Goal: Task Accomplishment & Management: Complete application form

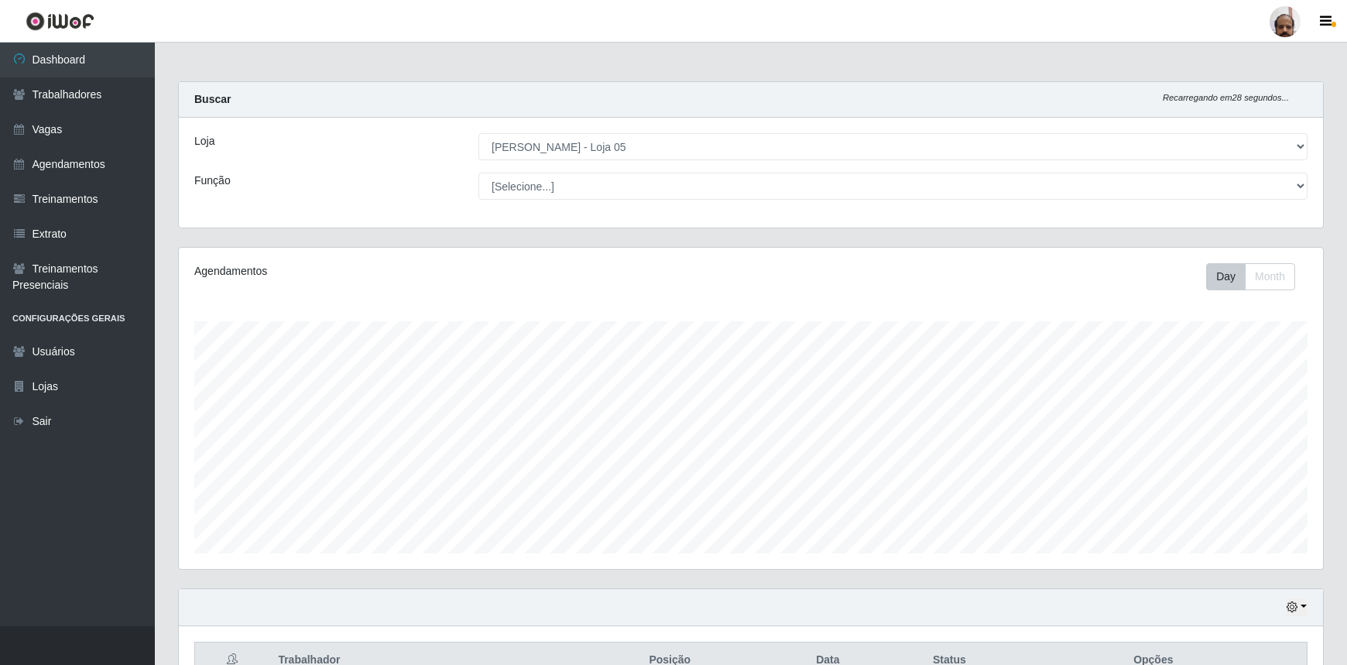
select select "252"
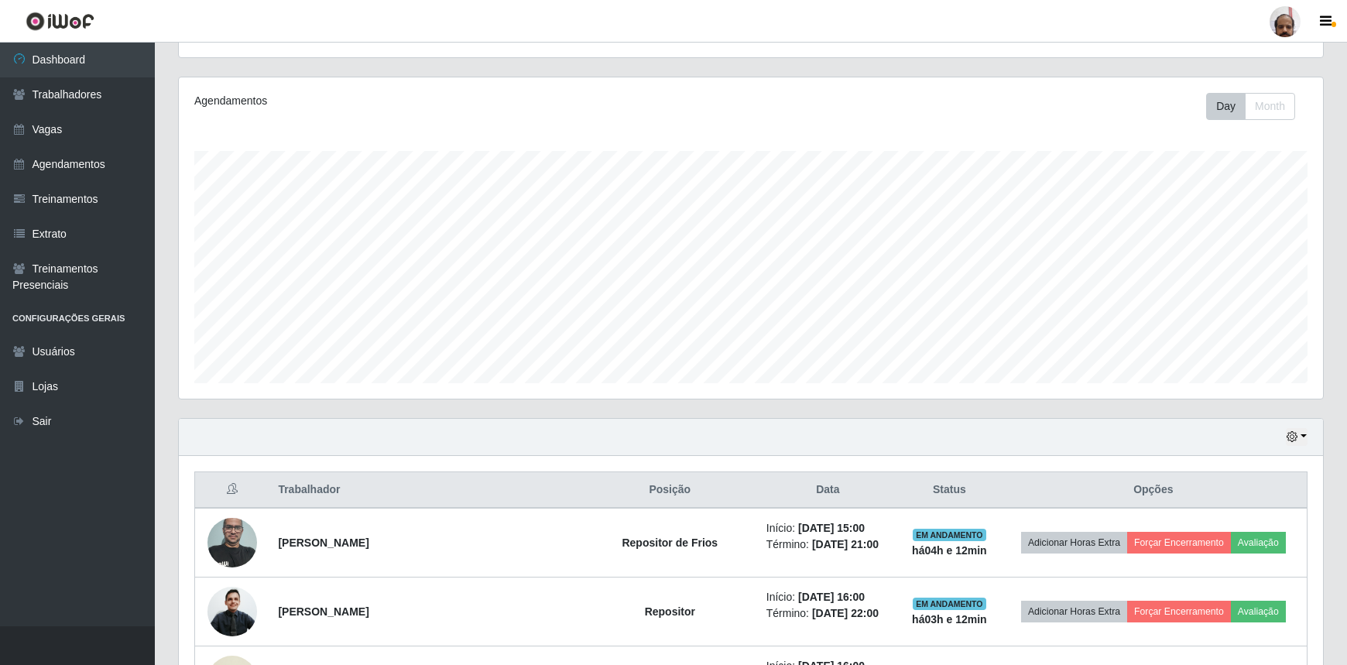
scroll to position [141, 0]
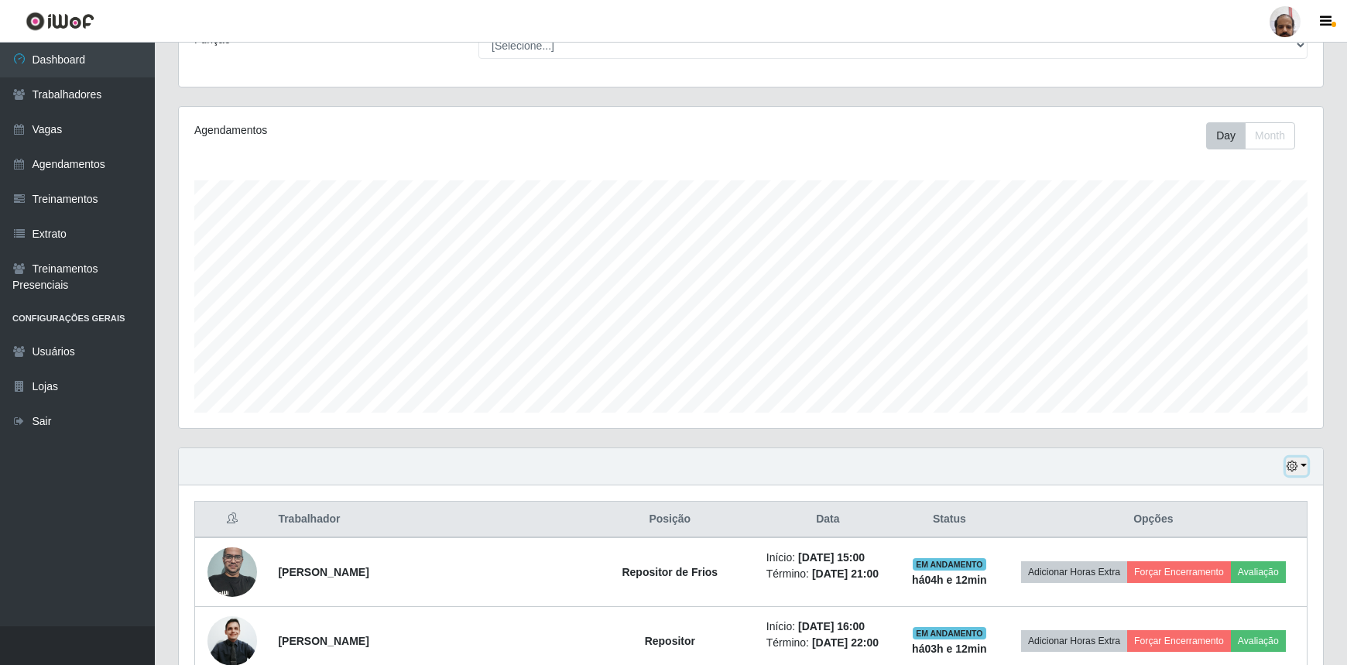
click at [1305, 471] on button "button" at bounding box center [1297, 467] width 22 height 18
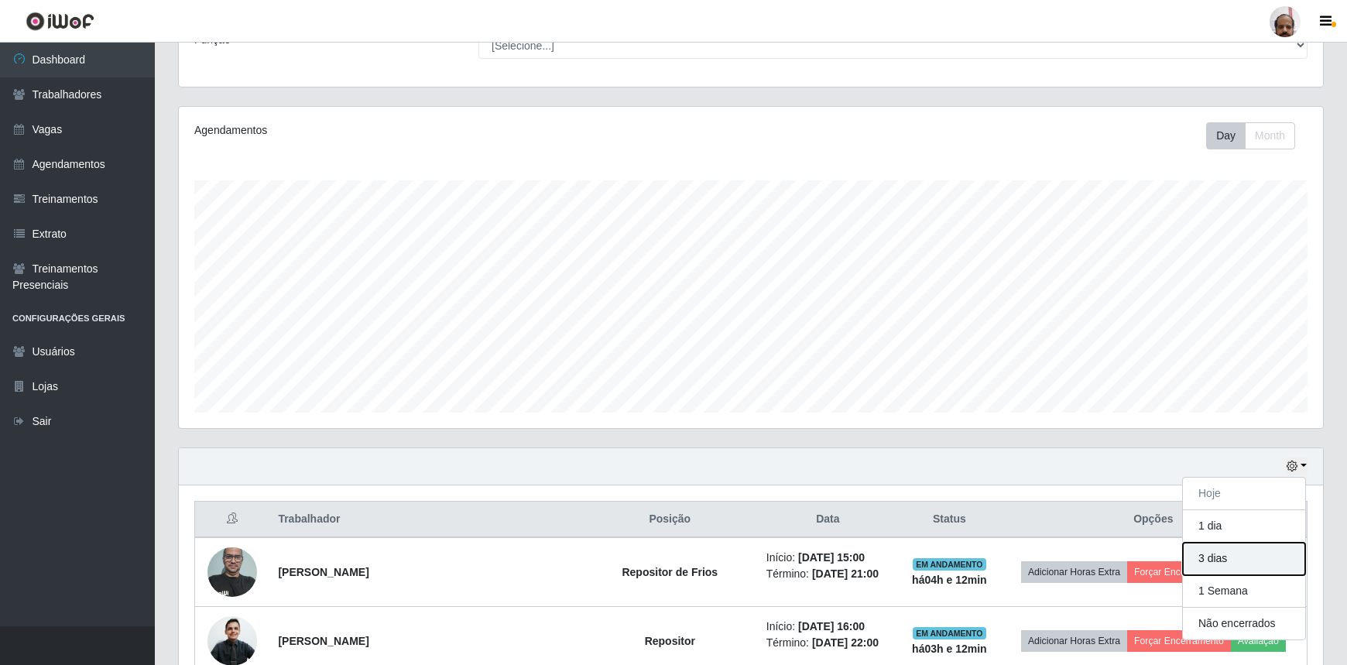
click at [1271, 564] on button "3 dias" at bounding box center [1244, 559] width 122 height 33
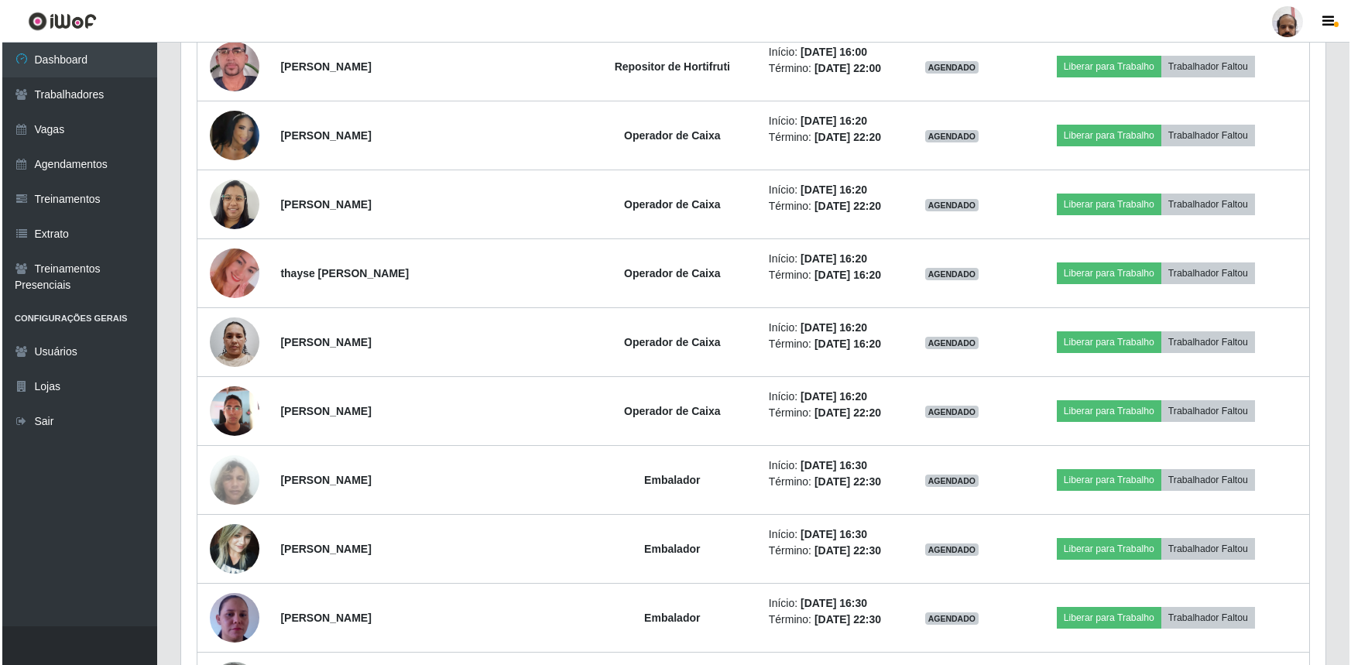
scroll to position [6642, 0]
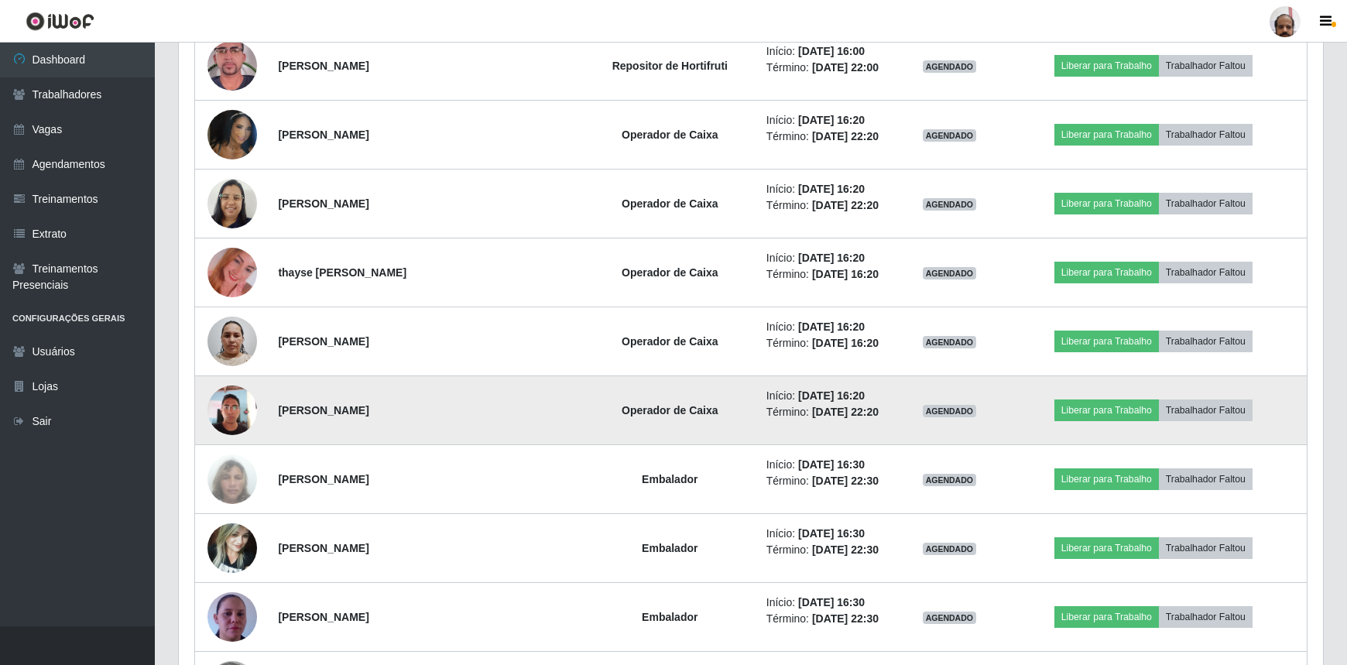
click at [243, 399] on img at bounding box center [232, 410] width 50 height 66
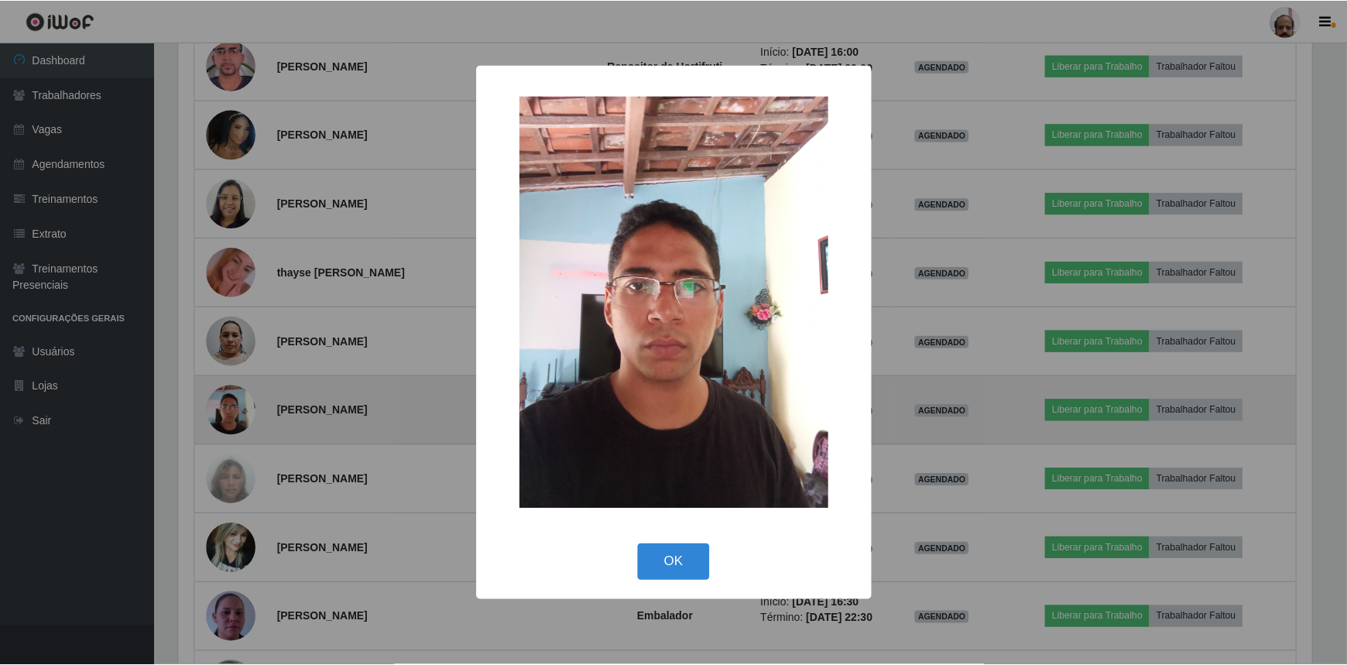
scroll to position [321, 1137]
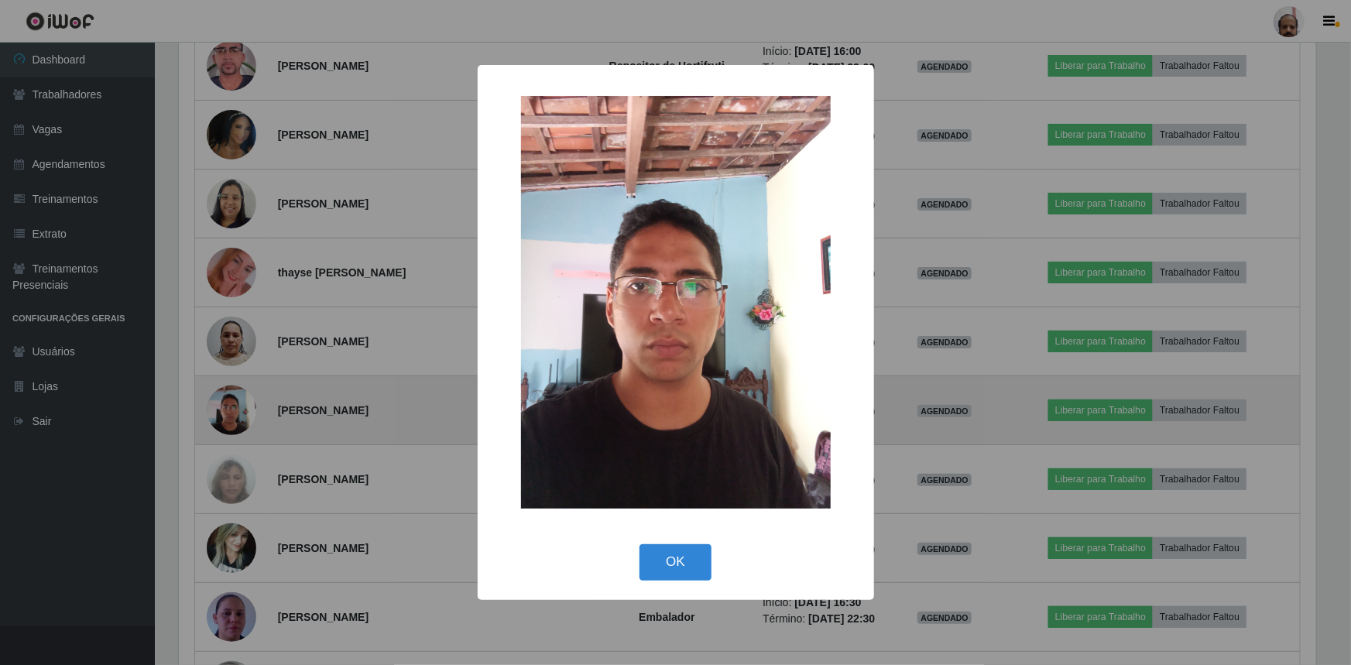
click at [243, 399] on div "× OK Cancel" at bounding box center [675, 332] width 1351 height 665
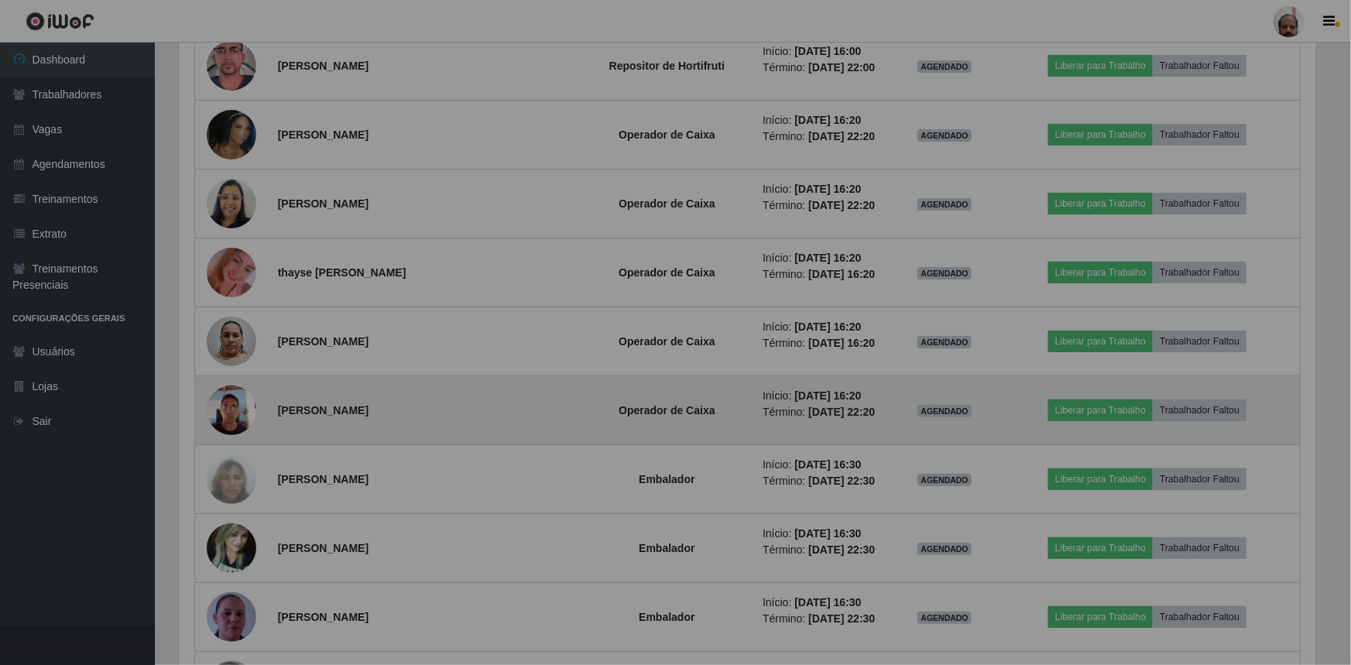
scroll to position [321, 1144]
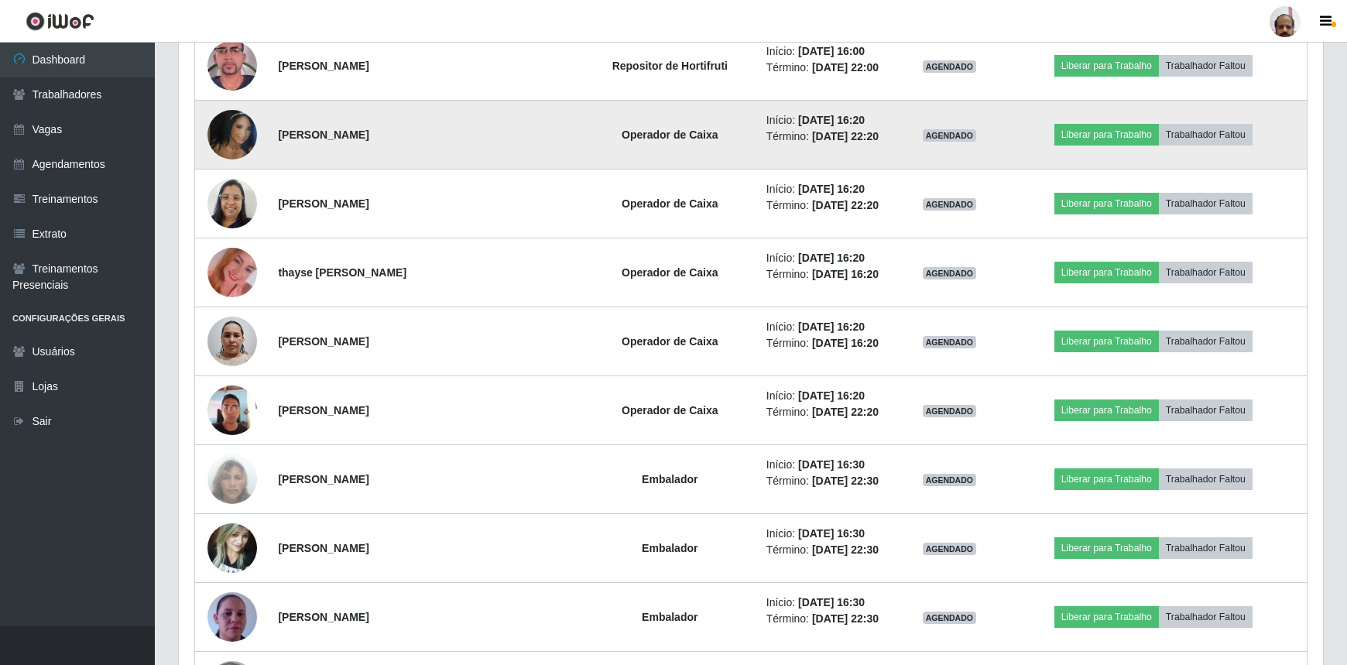
click at [231, 119] on img at bounding box center [232, 135] width 50 height 88
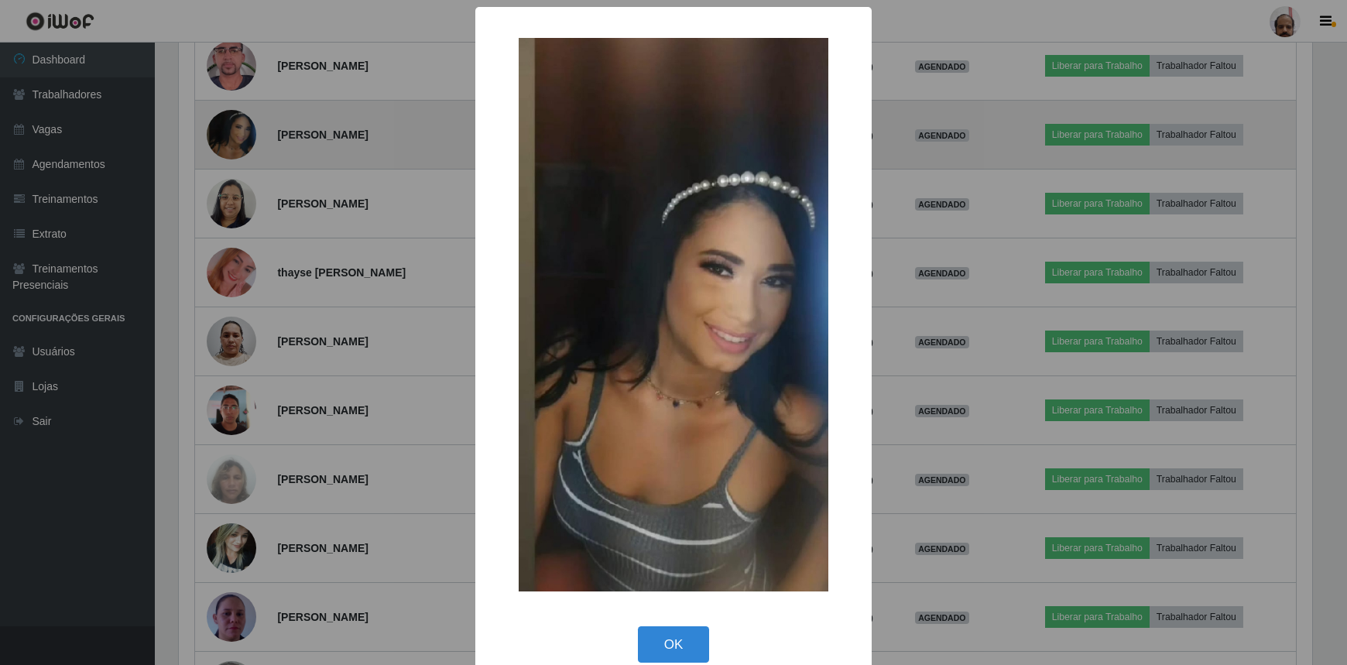
scroll to position [321, 1137]
click at [231, 119] on div "× OK Cancel" at bounding box center [675, 332] width 1351 height 665
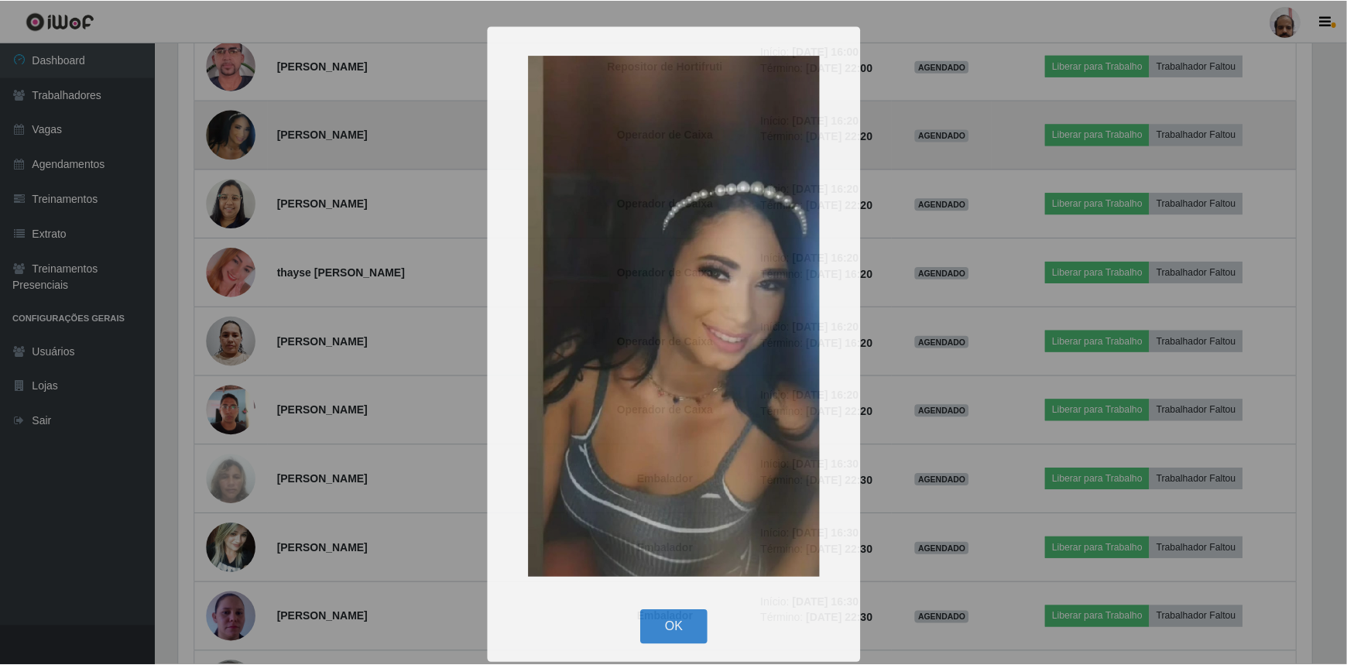
scroll to position [321, 1144]
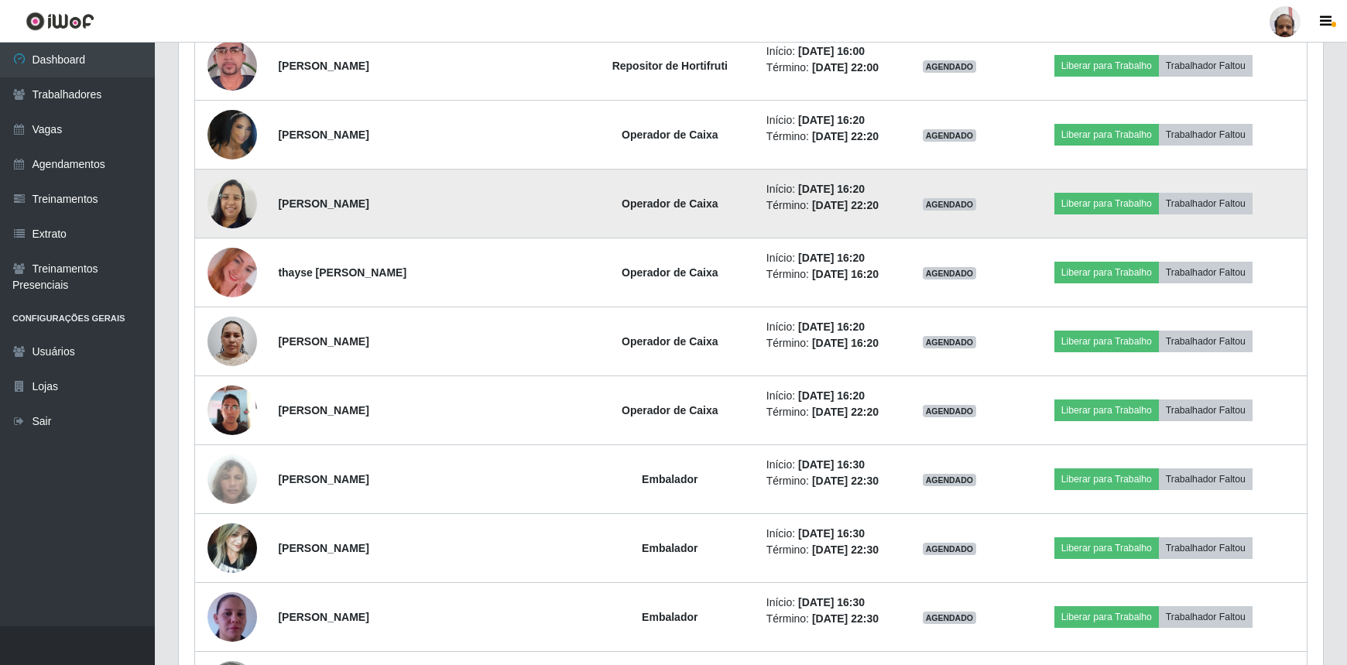
click at [231, 204] on img at bounding box center [232, 203] width 50 height 66
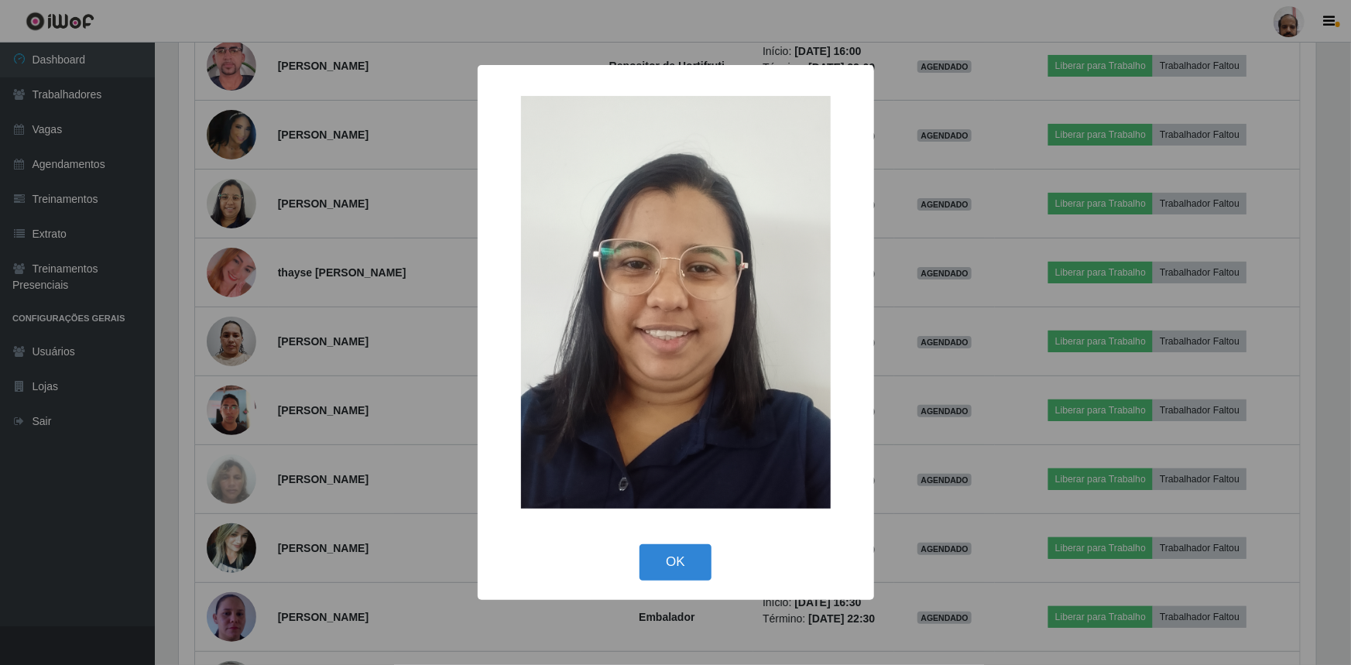
click at [232, 204] on div "× OK Cancel" at bounding box center [675, 332] width 1351 height 665
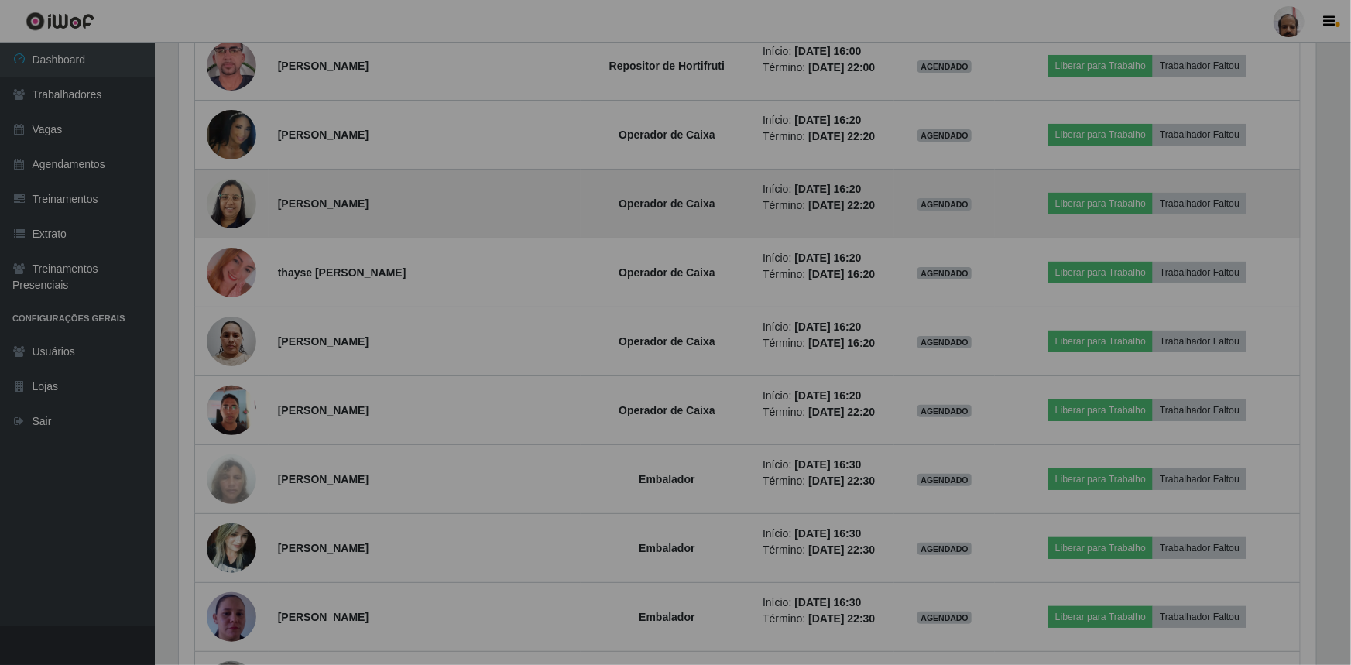
scroll to position [321, 1144]
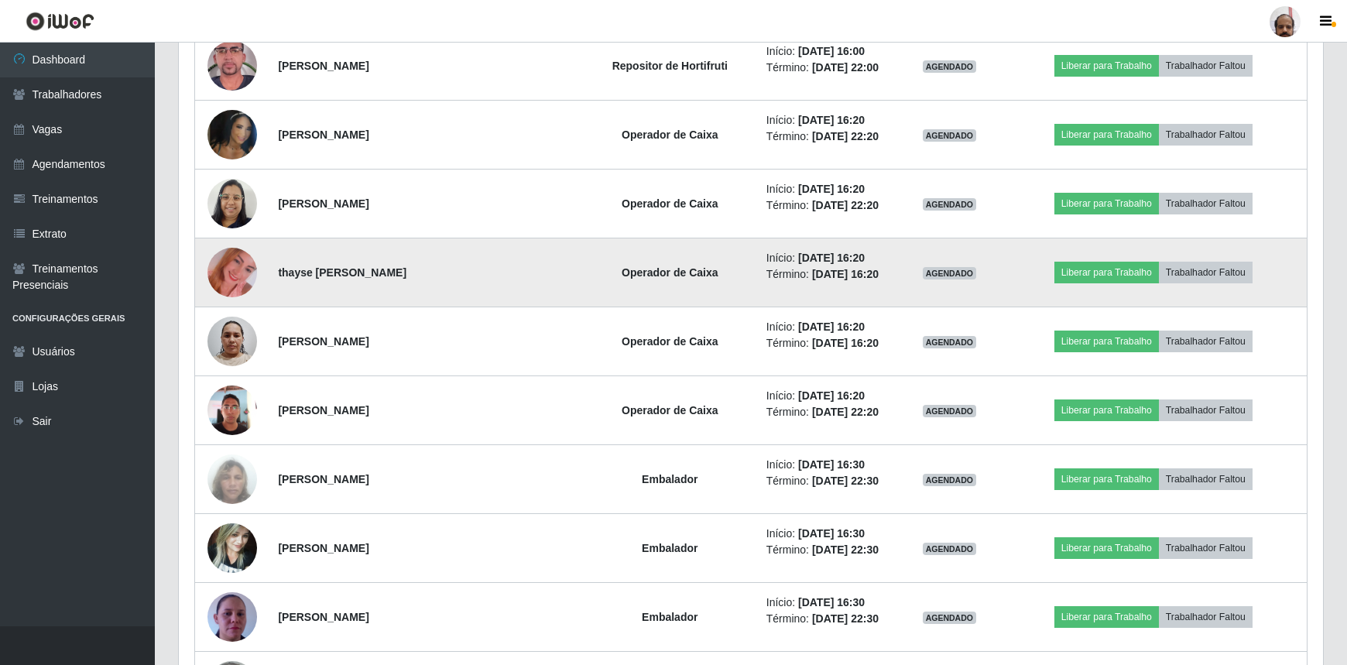
click at [232, 261] on img at bounding box center [232, 272] width 50 height 88
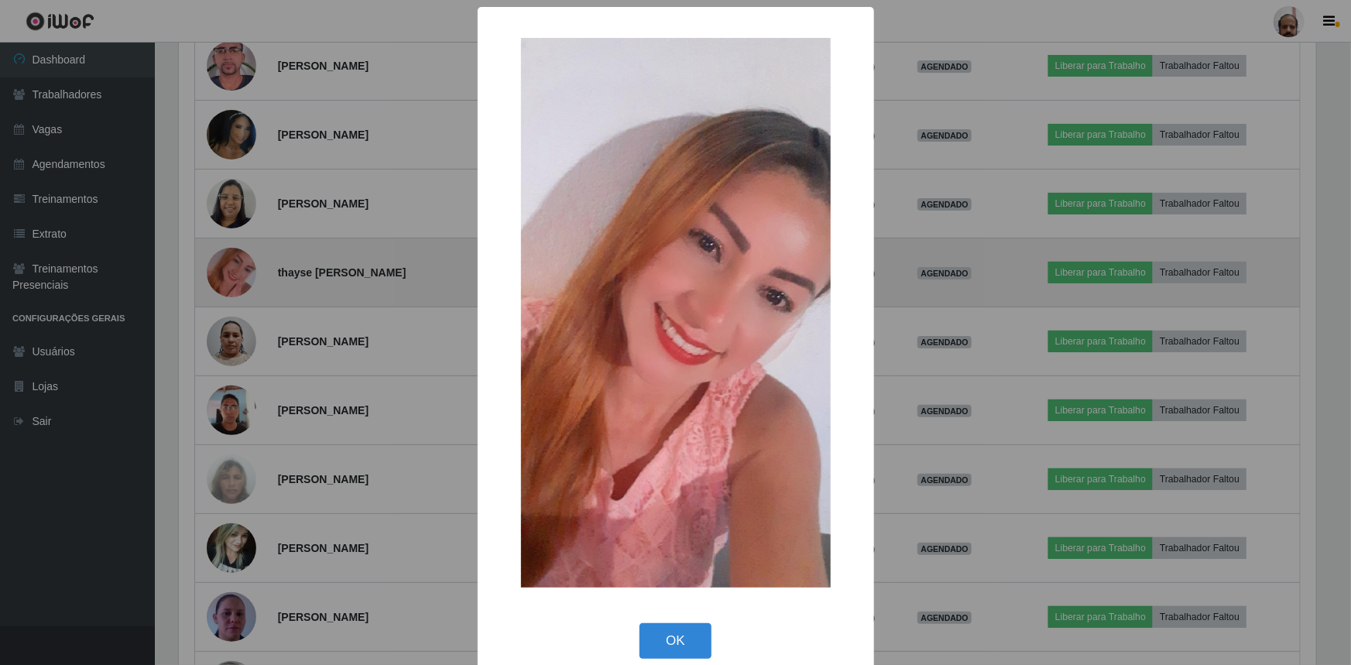
click at [232, 261] on div "× OK Cancel" at bounding box center [675, 332] width 1351 height 665
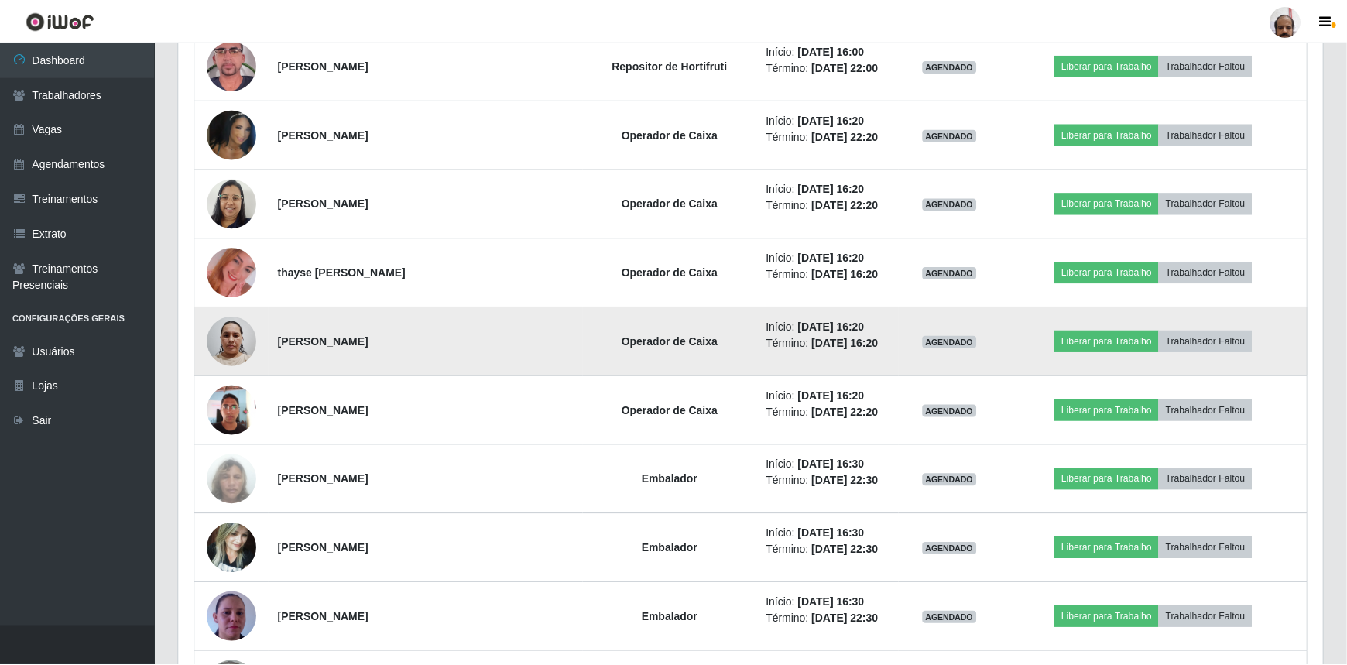
scroll to position [321, 1144]
click at [236, 329] on img at bounding box center [232, 341] width 50 height 66
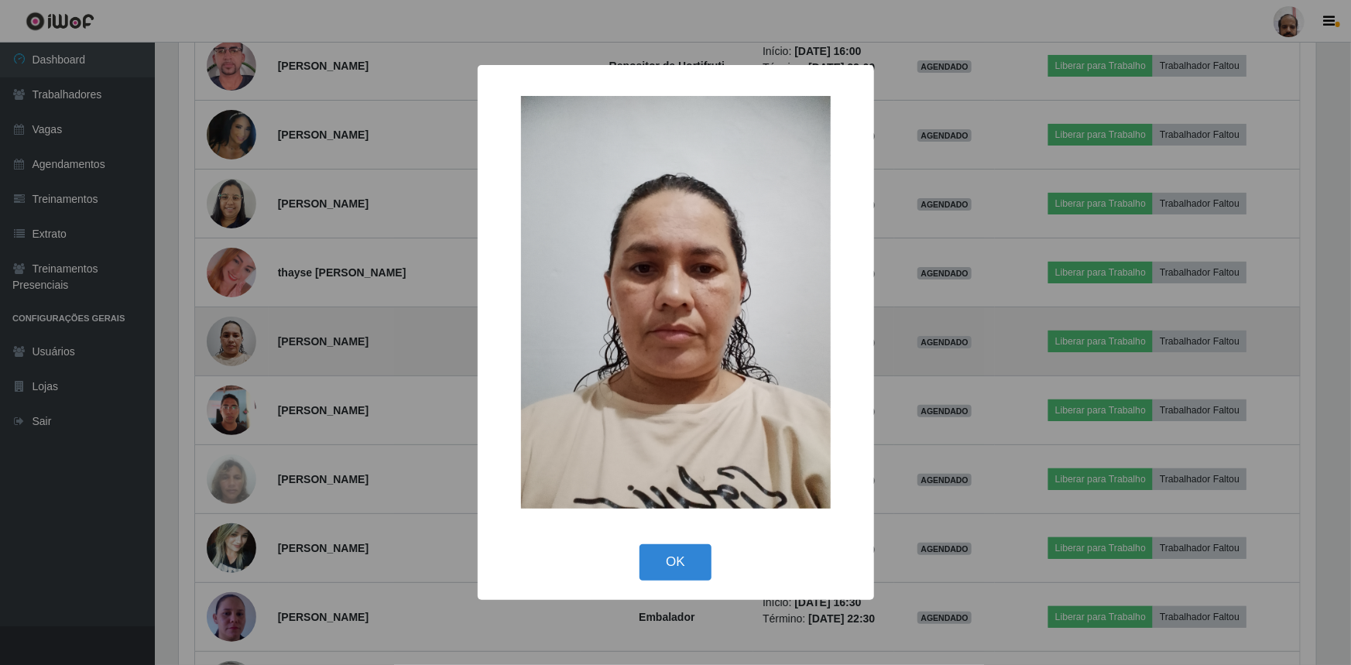
click at [236, 329] on div "× OK Cancel" at bounding box center [675, 332] width 1351 height 665
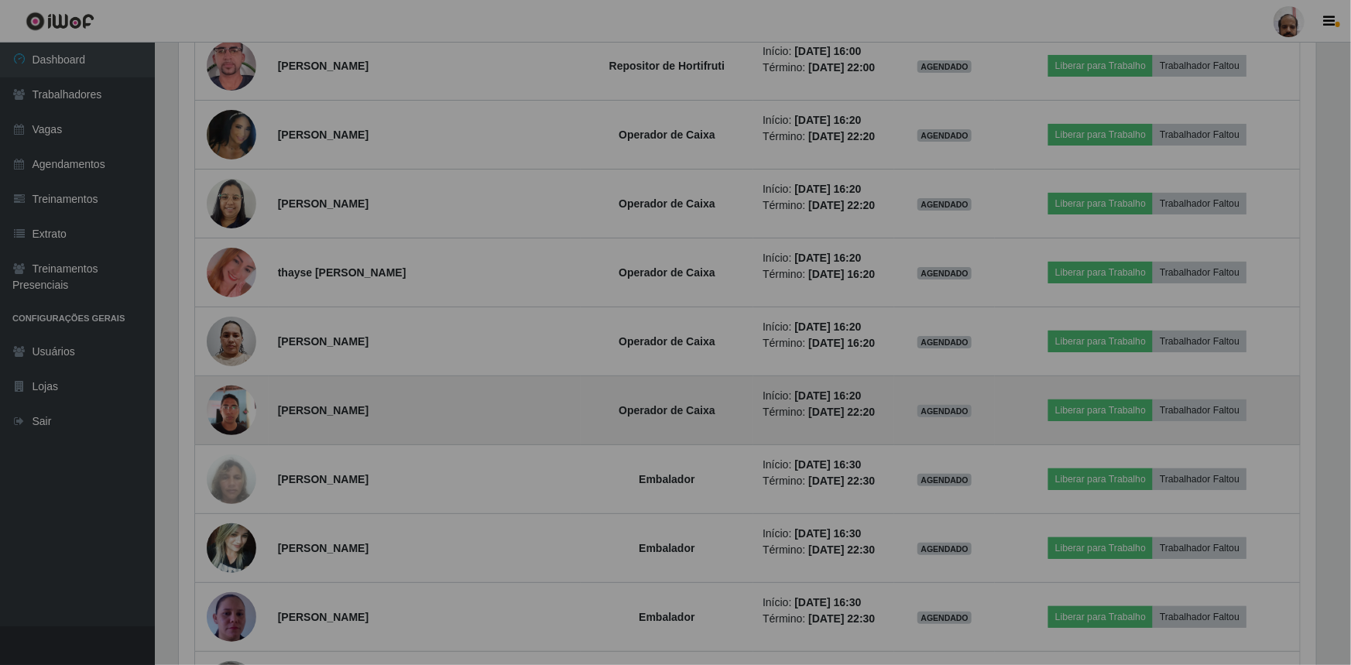
scroll to position [321, 1144]
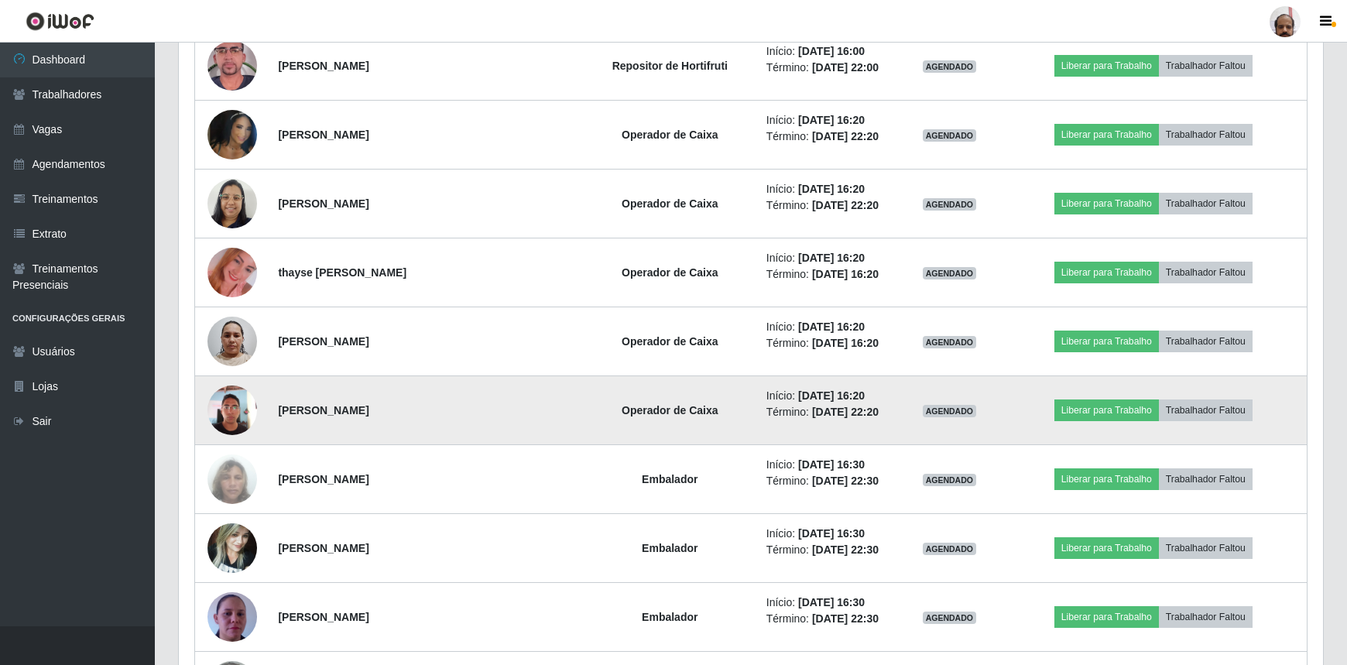
click at [244, 407] on img at bounding box center [232, 410] width 50 height 66
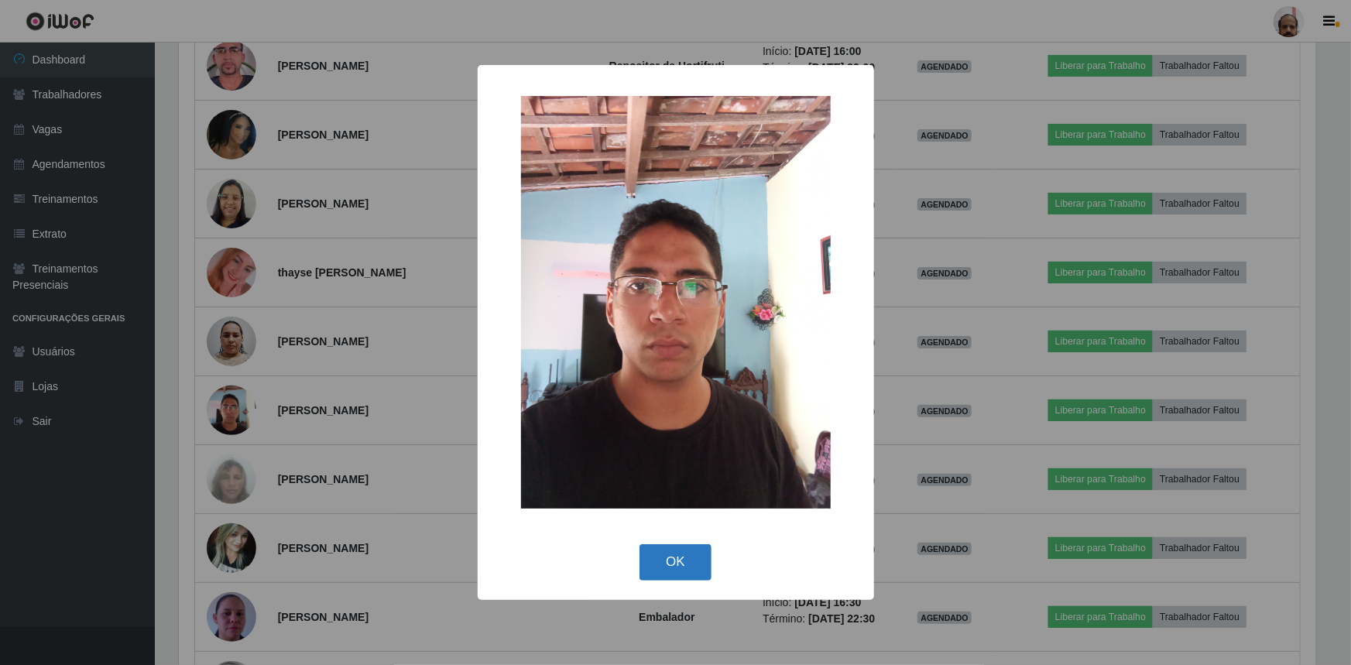
click at [683, 572] on button "OK" at bounding box center [676, 562] width 72 height 36
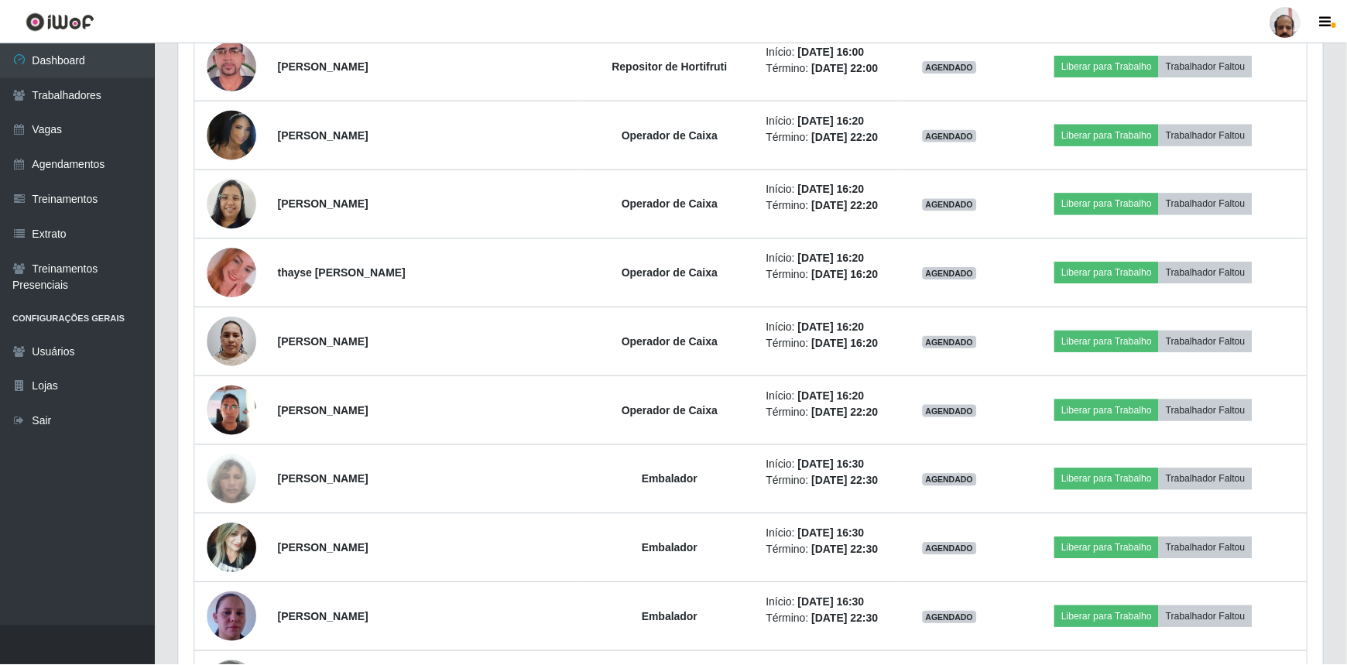
scroll to position [321, 1144]
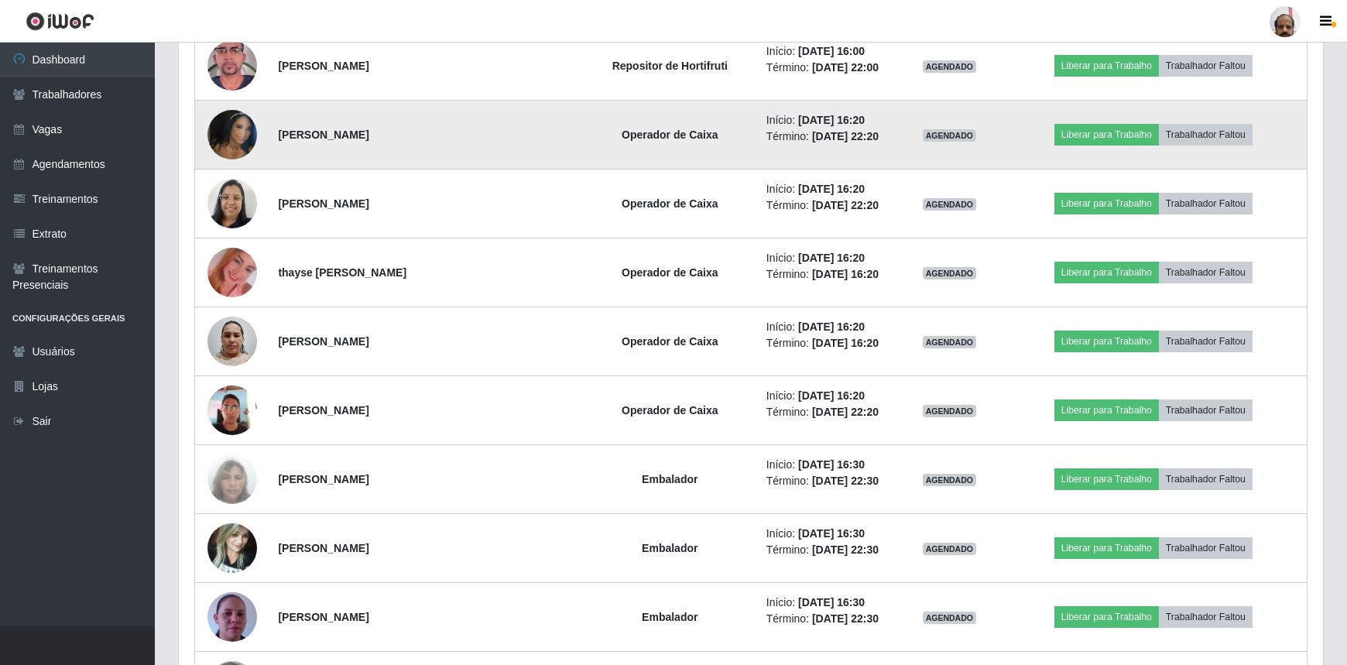
click at [226, 124] on img at bounding box center [232, 135] width 50 height 88
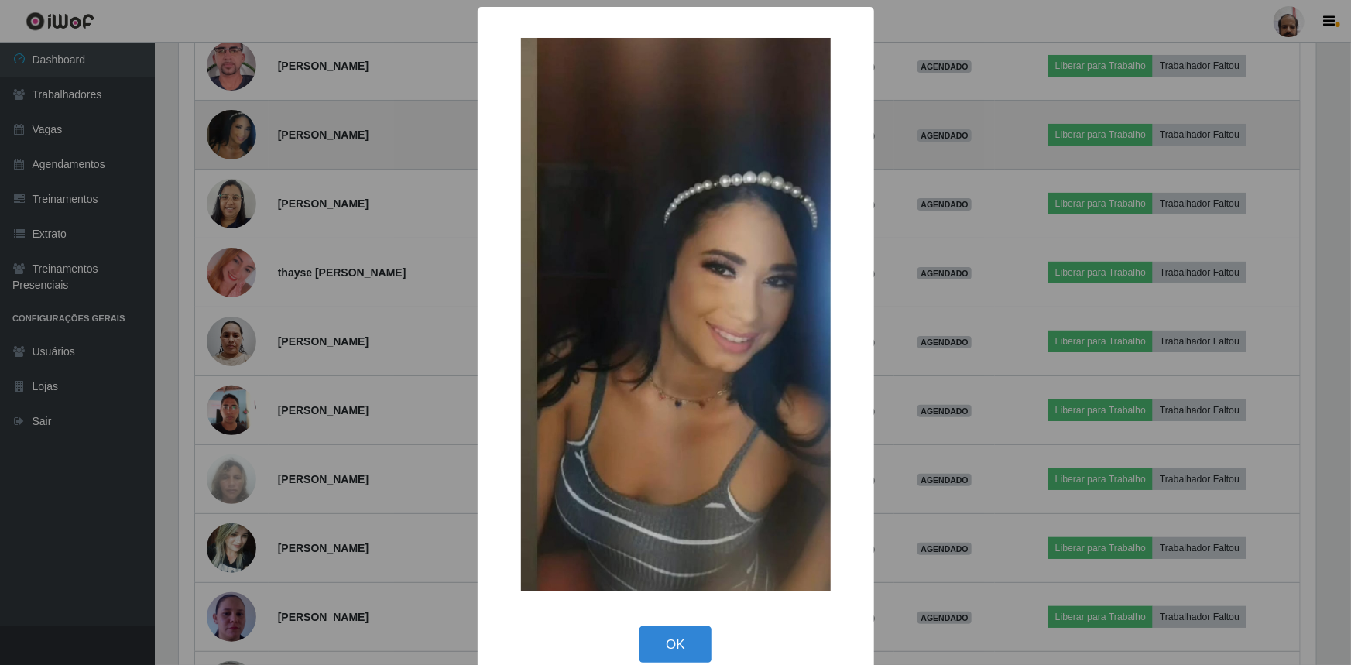
click at [226, 124] on div "× OK Cancel" at bounding box center [675, 332] width 1351 height 665
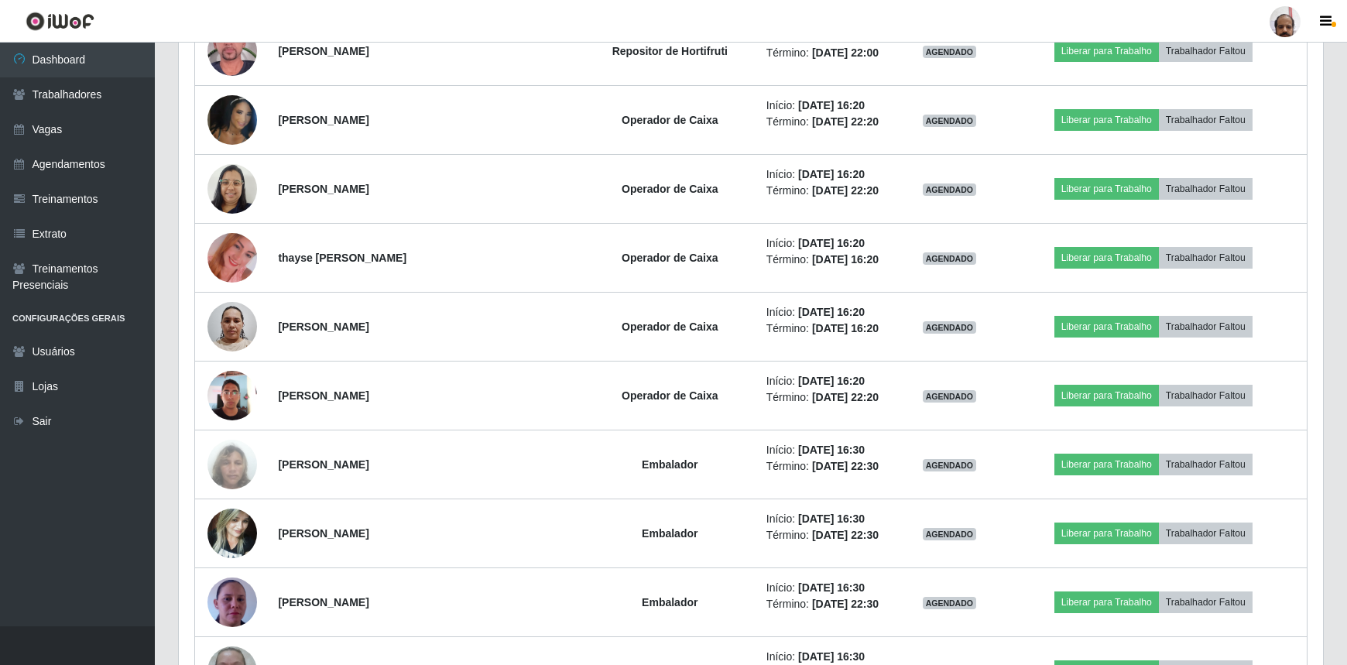
scroll to position [6600, 0]
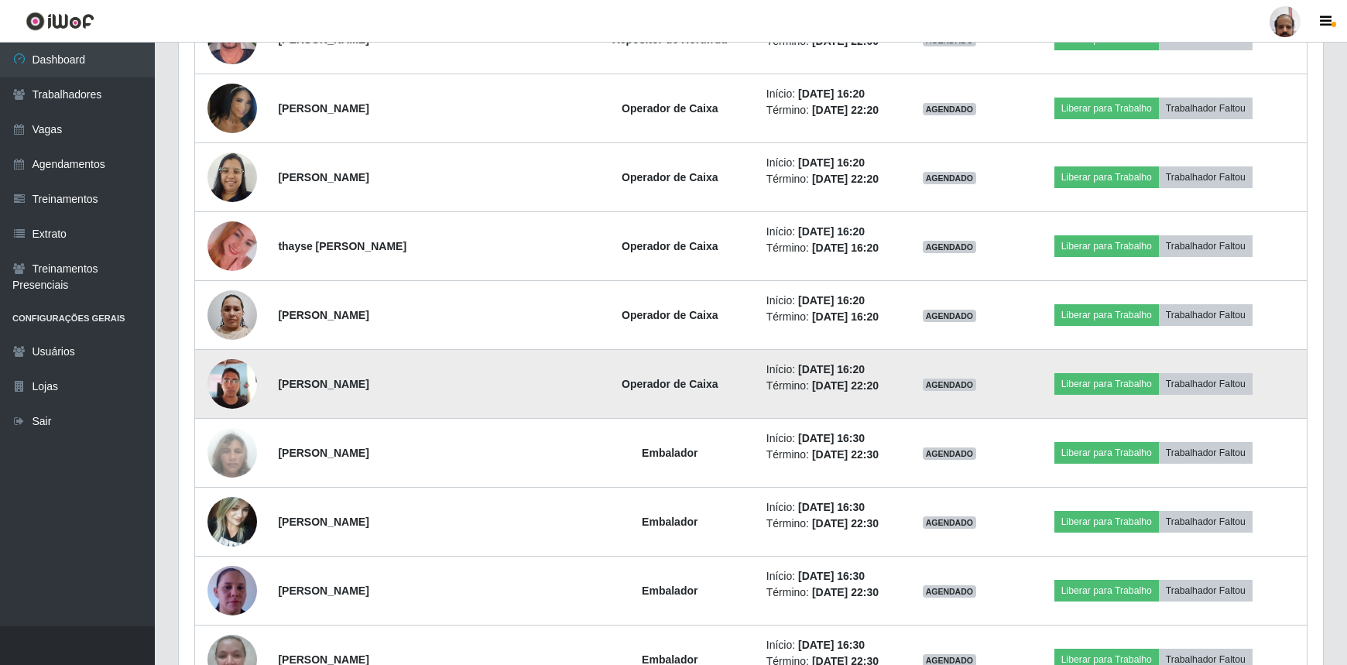
click at [228, 386] on img at bounding box center [232, 384] width 50 height 66
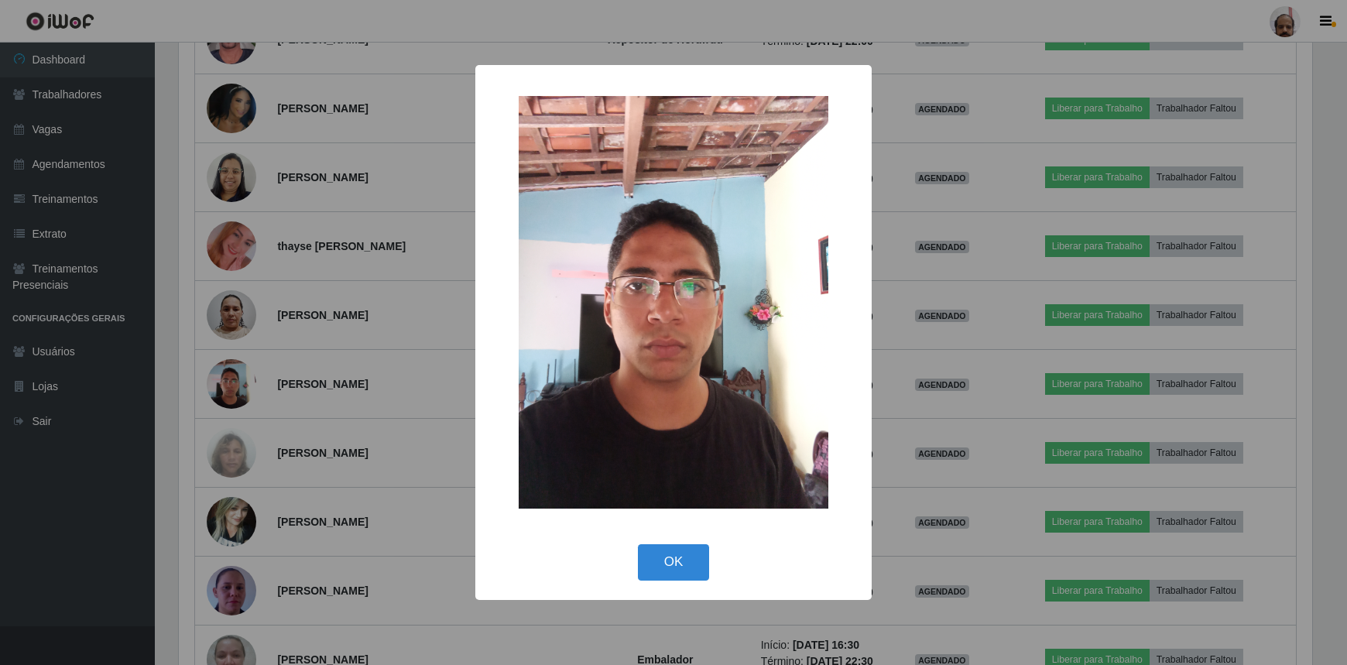
scroll to position [321, 1137]
click at [676, 562] on button "OK" at bounding box center [676, 562] width 72 height 36
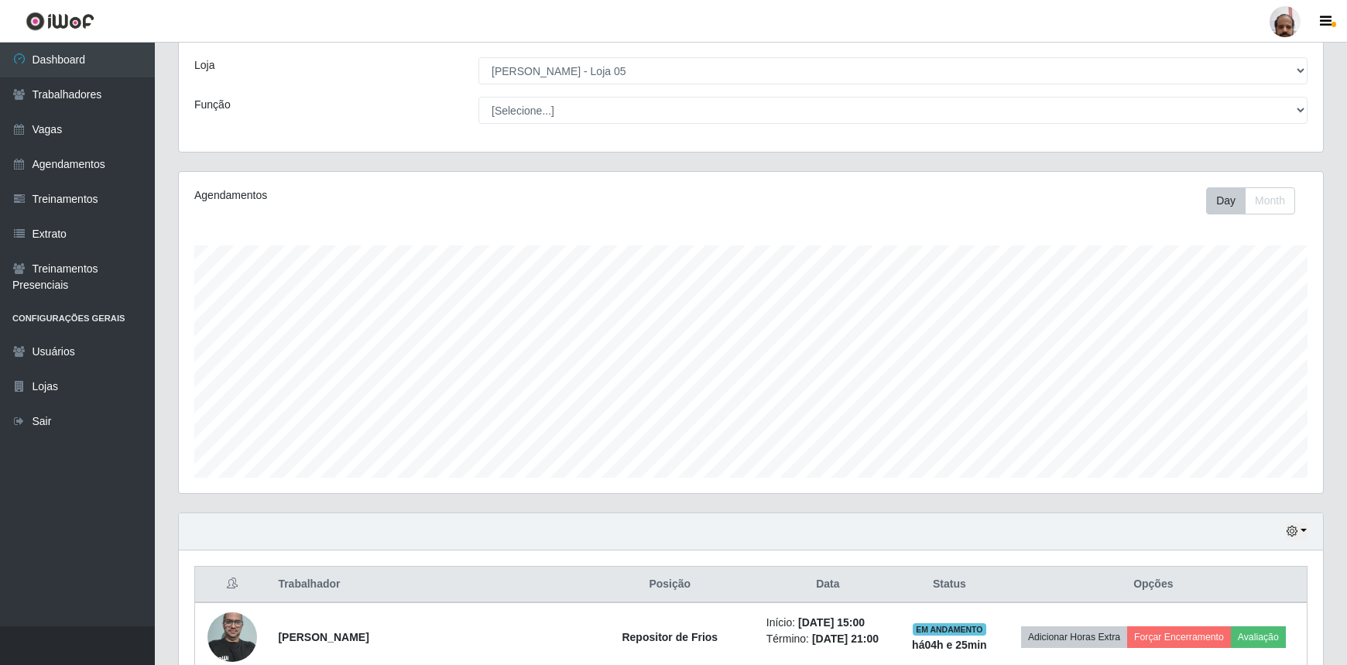
scroll to position [0, 0]
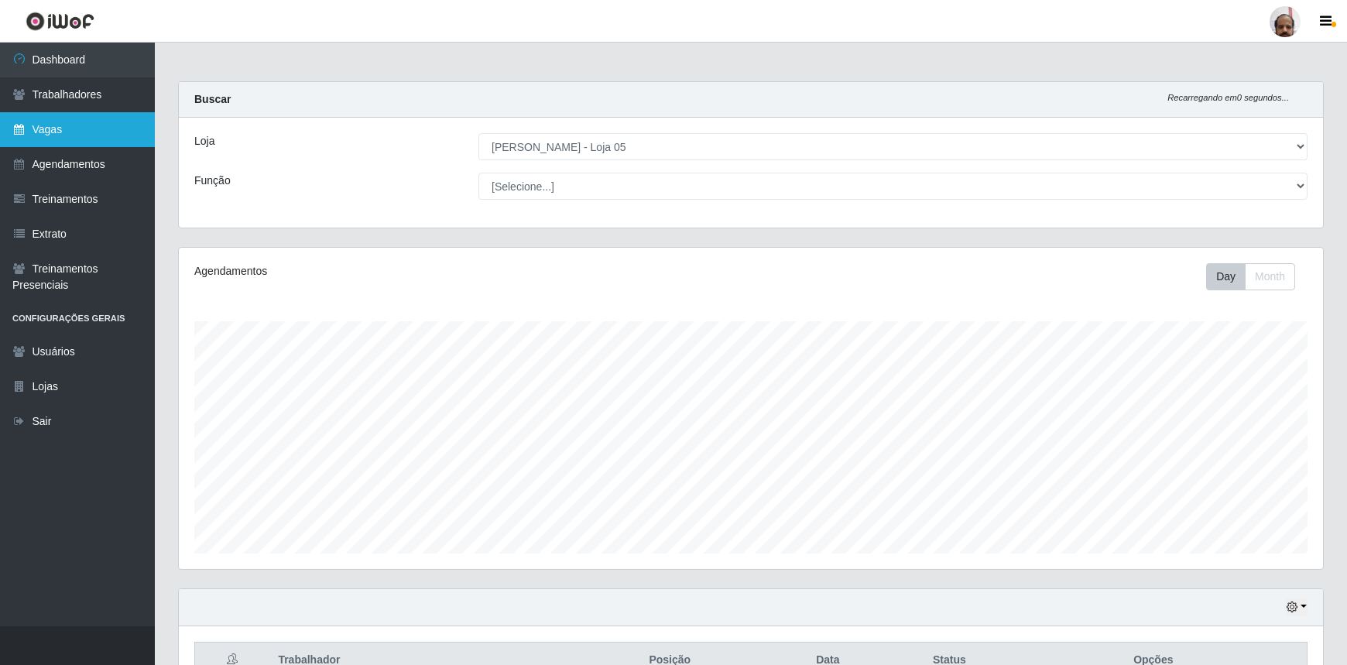
click at [58, 128] on link "Vagas" at bounding box center [77, 129] width 155 height 35
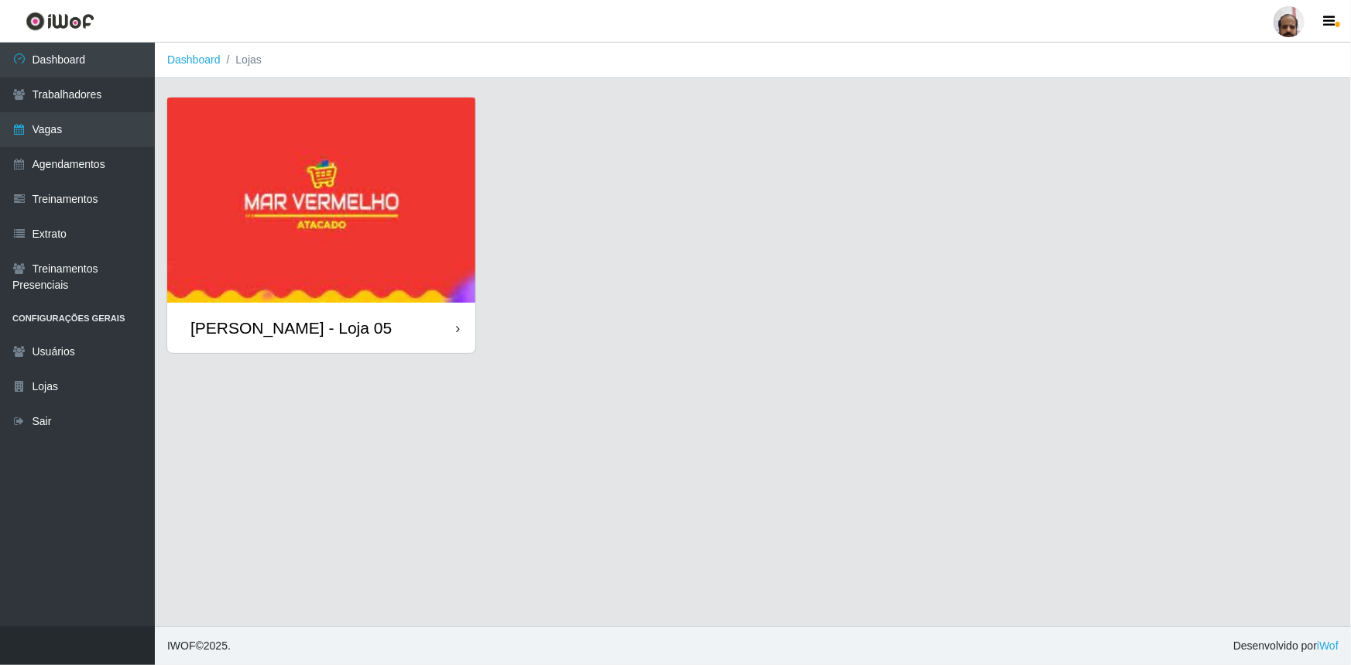
click at [357, 324] on div "[PERSON_NAME] - Loja 05" at bounding box center [290, 327] width 201 height 19
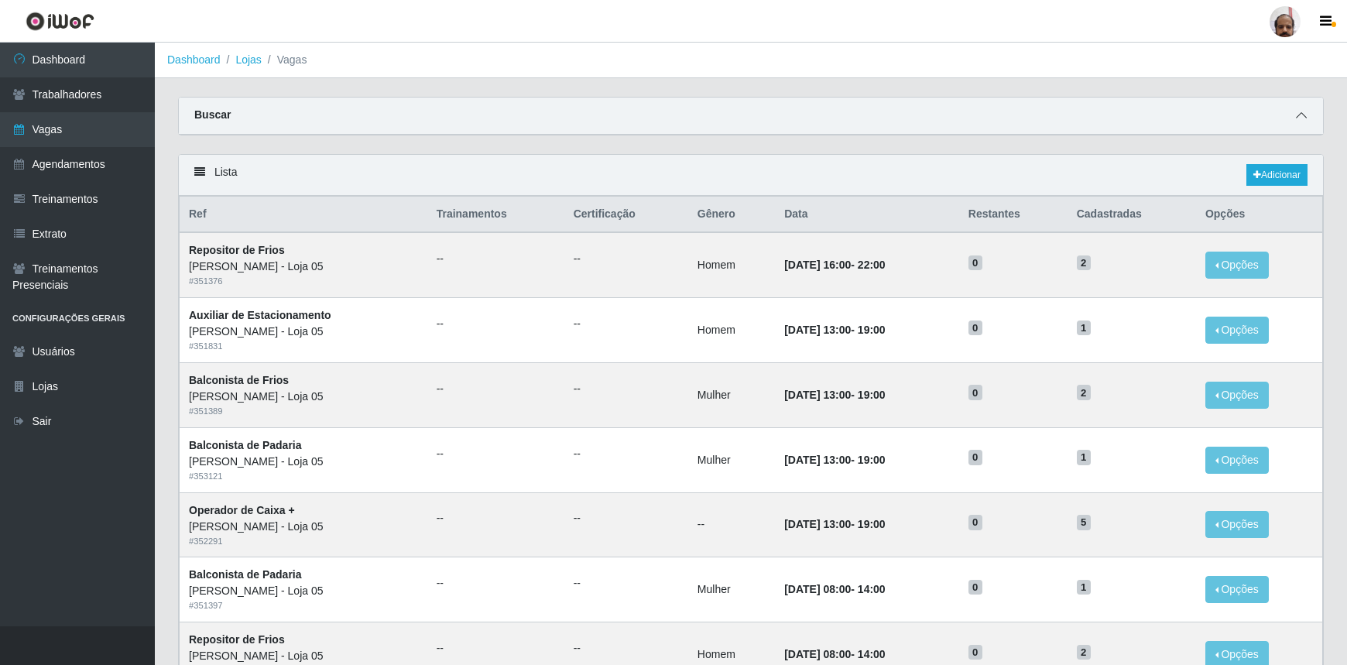
click at [1305, 124] on span at bounding box center [1301, 116] width 19 height 18
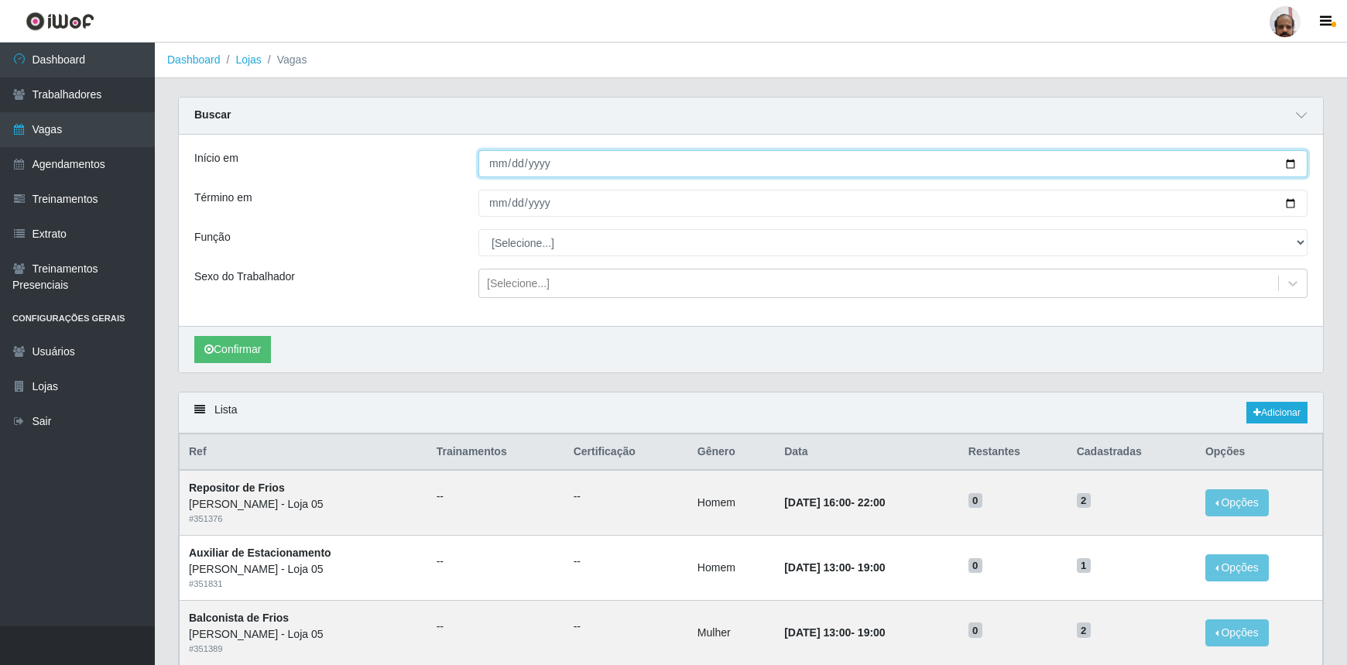
click at [1291, 167] on input "Início em" at bounding box center [892, 163] width 829 height 27
type input "[DATE]"
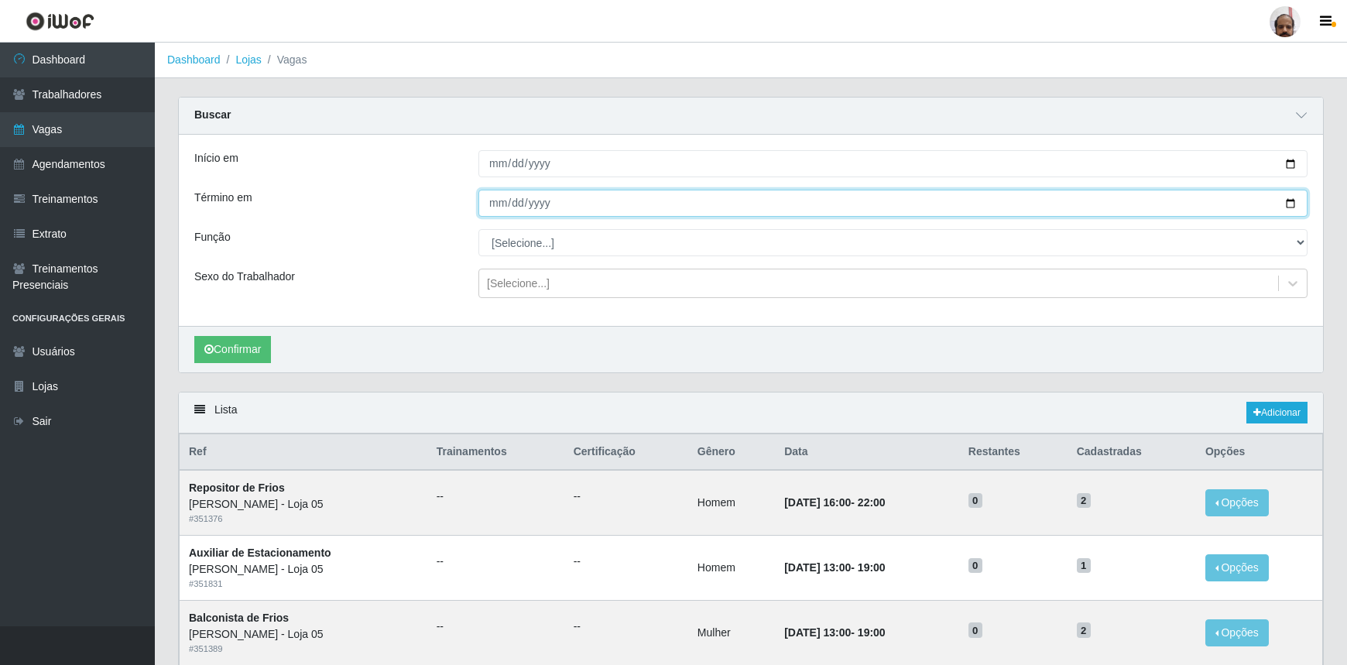
click at [1295, 206] on input "Término em" at bounding box center [892, 203] width 829 height 27
type input "[DATE]"
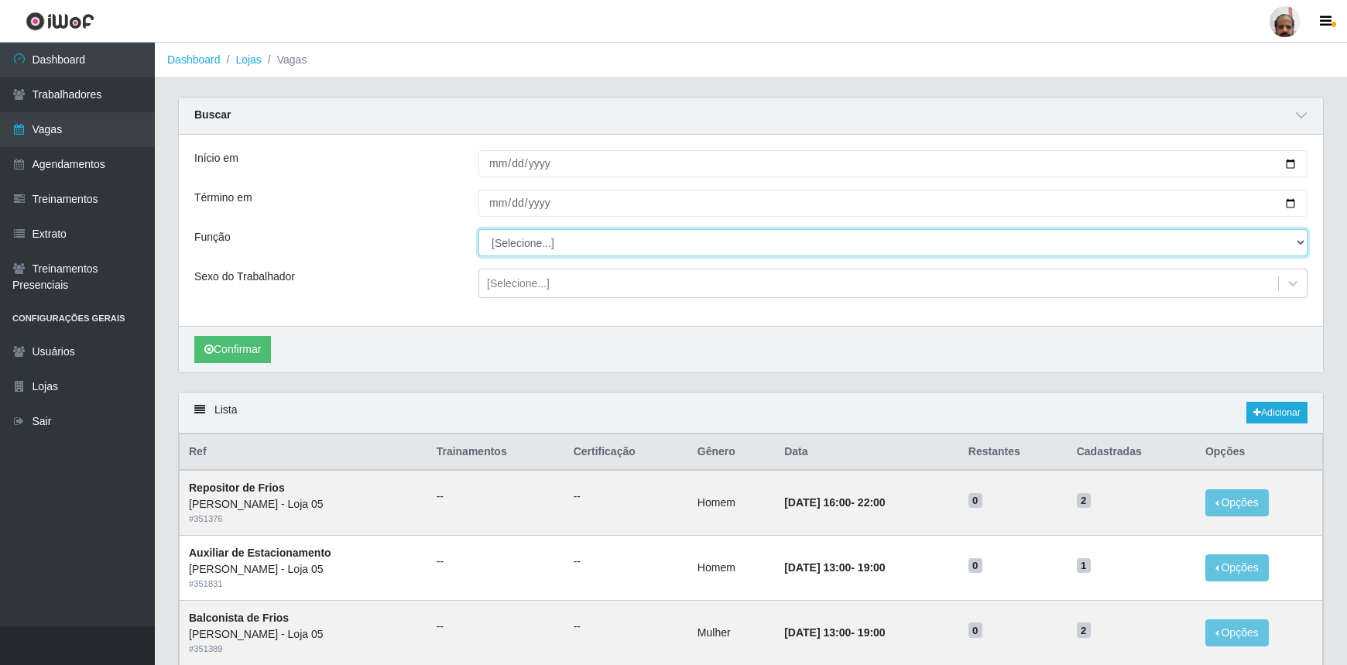
click at [567, 248] on select "[Selecione...] ASG ASG + ASG ++ Auxiliar de Depósito Auxiliar de Depósito + Aux…" at bounding box center [892, 242] width 829 height 27
select select "22"
click at [478, 229] on select "[Selecione...] ASG ASG + ASG ++ Auxiliar de Depósito Auxiliar de Depósito + Aux…" at bounding box center [892, 242] width 829 height 27
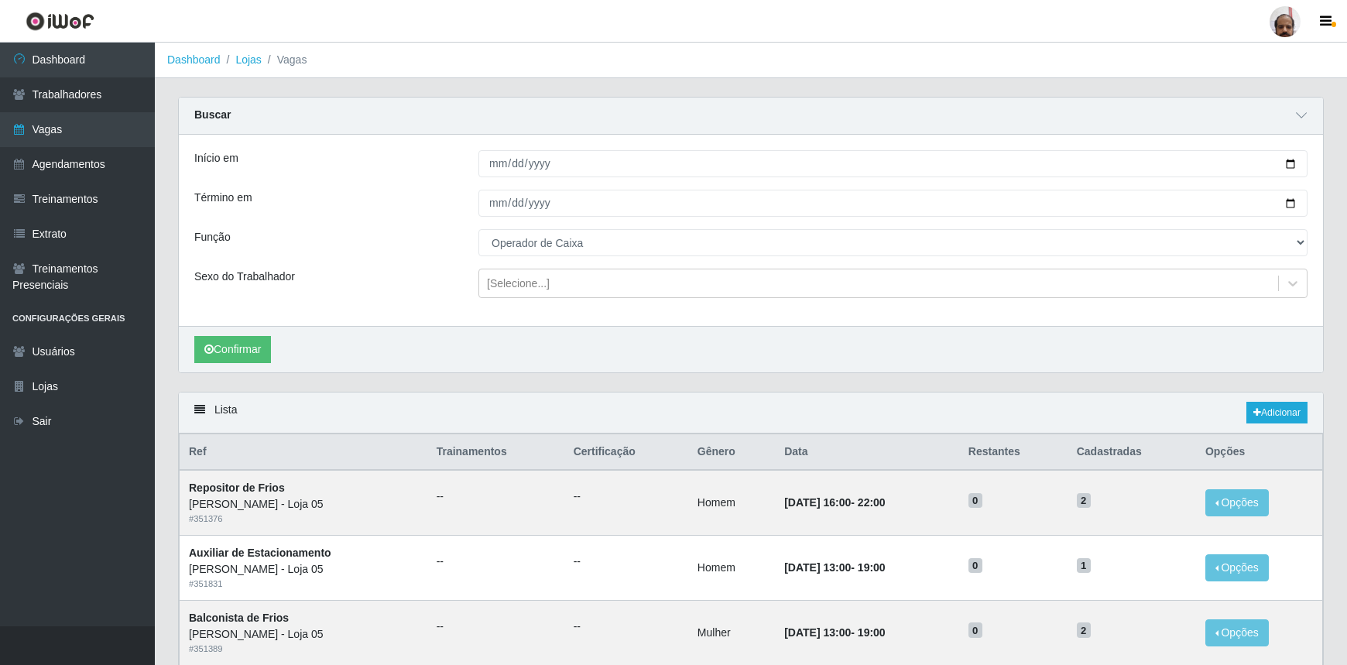
click at [516, 299] on div "Início em [DATE] Término em [DATE] Função [Selecione...] ASG ASG + ASG ++ Auxil…" at bounding box center [751, 230] width 1144 height 191
click at [242, 355] on button "Confirmar" at bounding box center [232, 349] width 77 height 27
click at [1275, 420] on link "Adicionar" at bounding box center [1277, 413] width 61 height 22
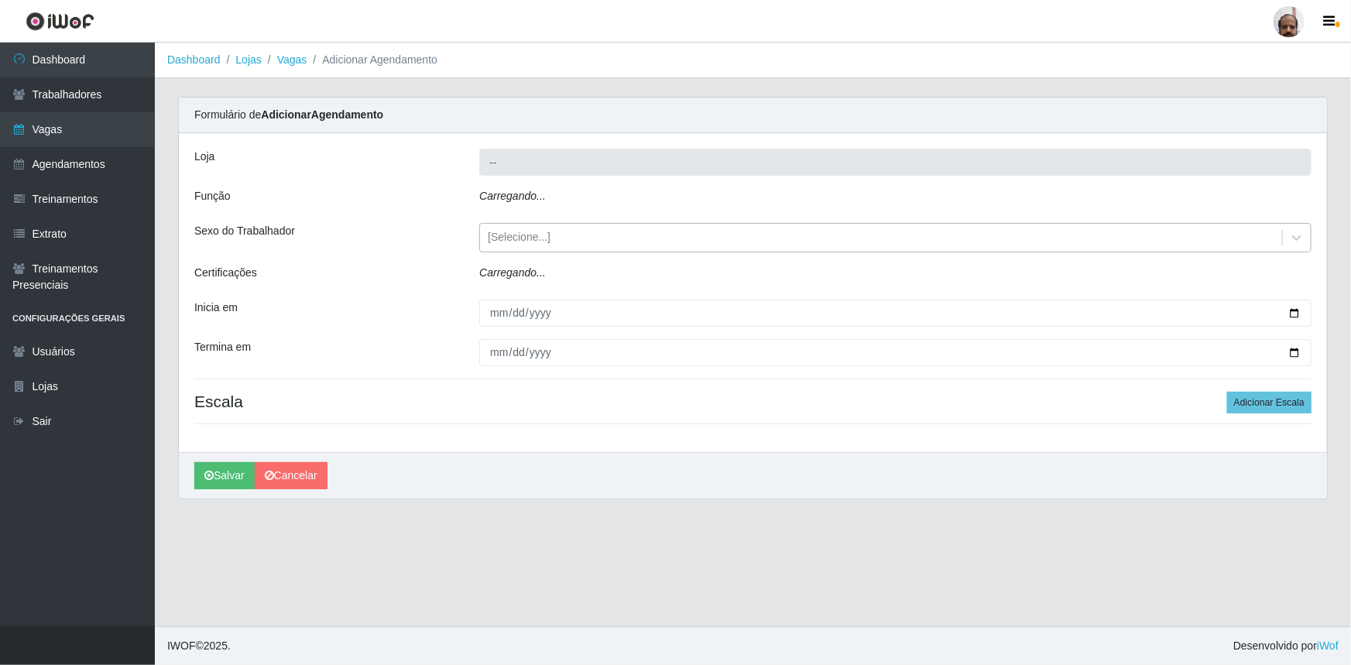
type input "[PERSON_NAME] - Loja 05"
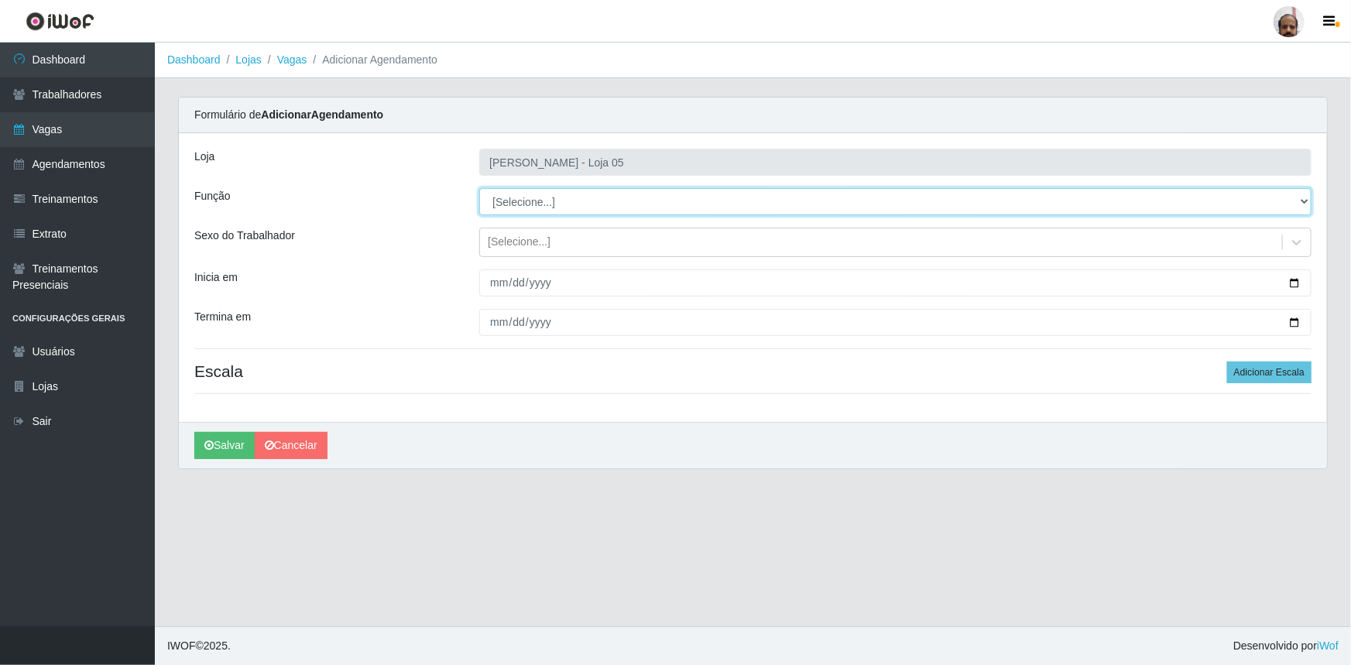
click at [557, 201] on select "[Selecione...] ASG ASG + ASG ++ Auxiliar de Depósito Auxiliar de Depósito + Aux…" at bounding box center [895, 201] width 832 height 27
select select "22"
click at [479, 188] on select "[Selecione...] ASG ASG + ASG ++ Auxiliar de Depósito Auxiliar de Depósito + Aux…" at bounding box center [895, 201] width 832 height 27
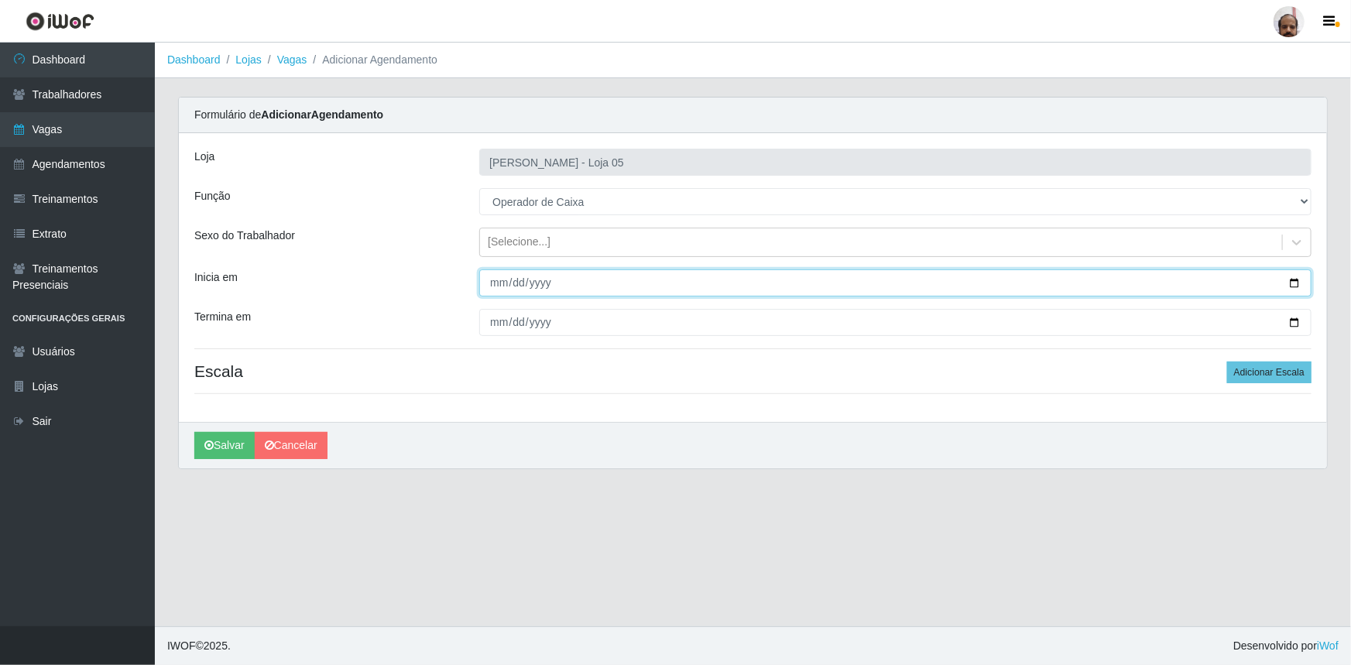
click at [1293, 287] on input "Inicia em" at bounding box center [895, 282] width 832 height 27
type input "[DATE]"
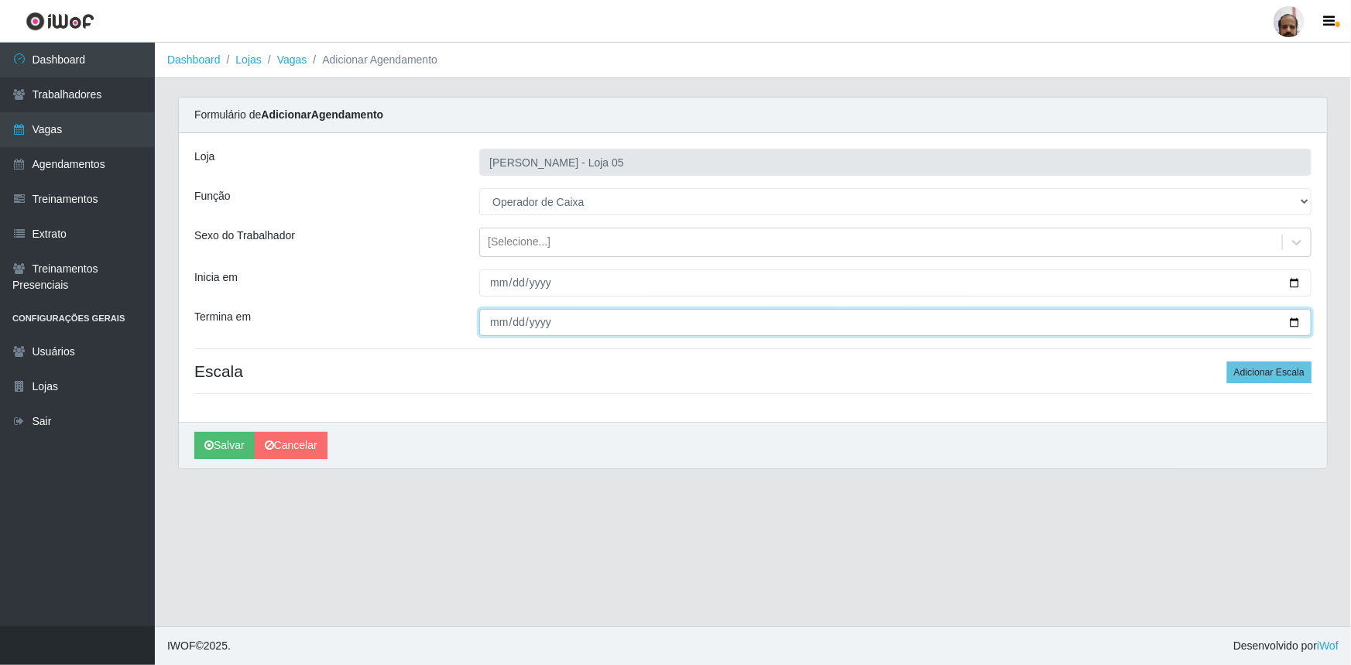
click at [1296, 325] on input "Termina em" at bounding box center [895, 322] width 832 height 27
type input "[DATE]"
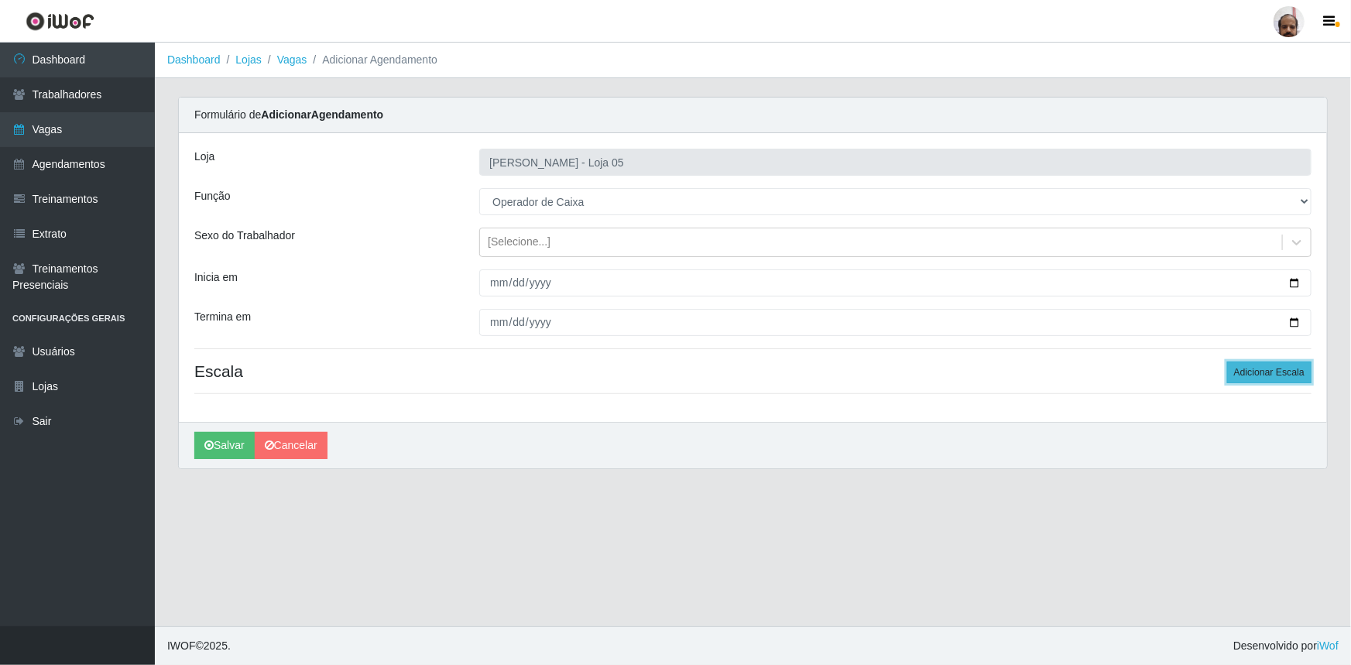
click at [1271, 380] on button "Adicionar Escala" at bounding box center [1269, 373] width 84 height 22
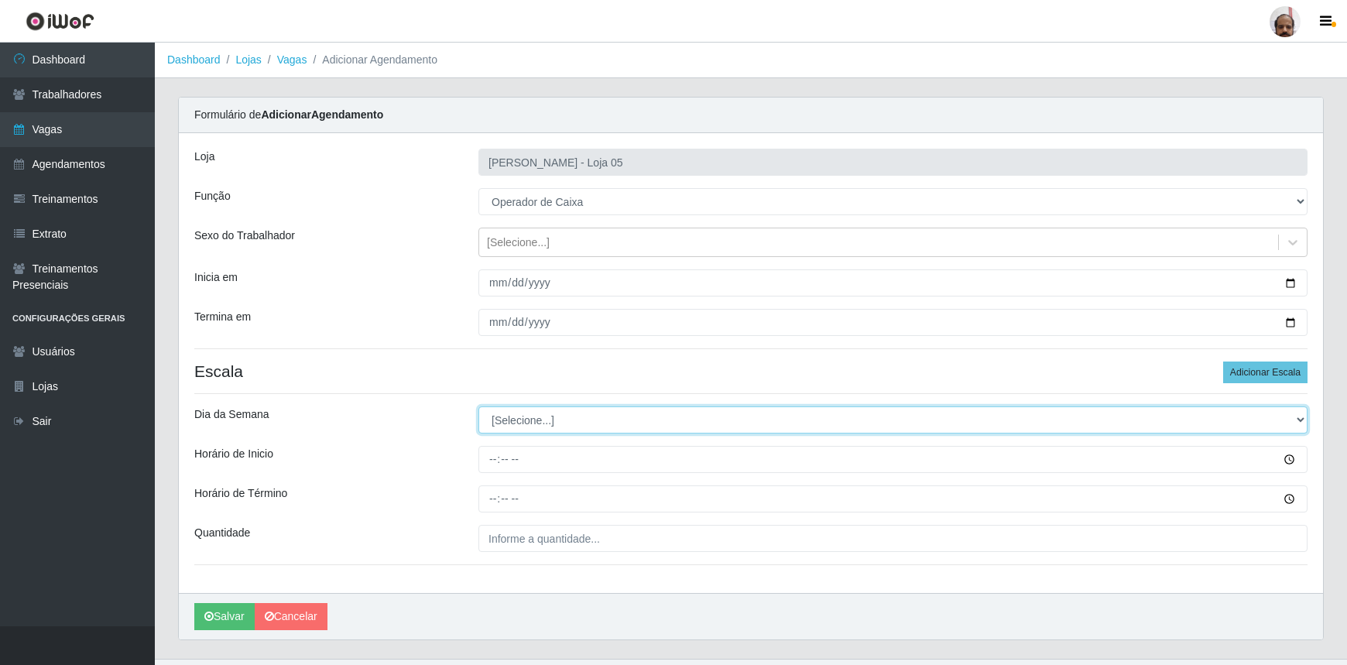
click at [499, 420] on select "[Selecione...] Segunda Terça Quarta Quinta Sexta Sábado Domingo" at bounding box center [892, 419] width 829 height 27
select select "5"
click at [478, 406] on select "[Selecione...] Segunda Terça Quarta Quinta Sexta Sábado Domingo" at bounding box center [892, 419] width 829 height 27
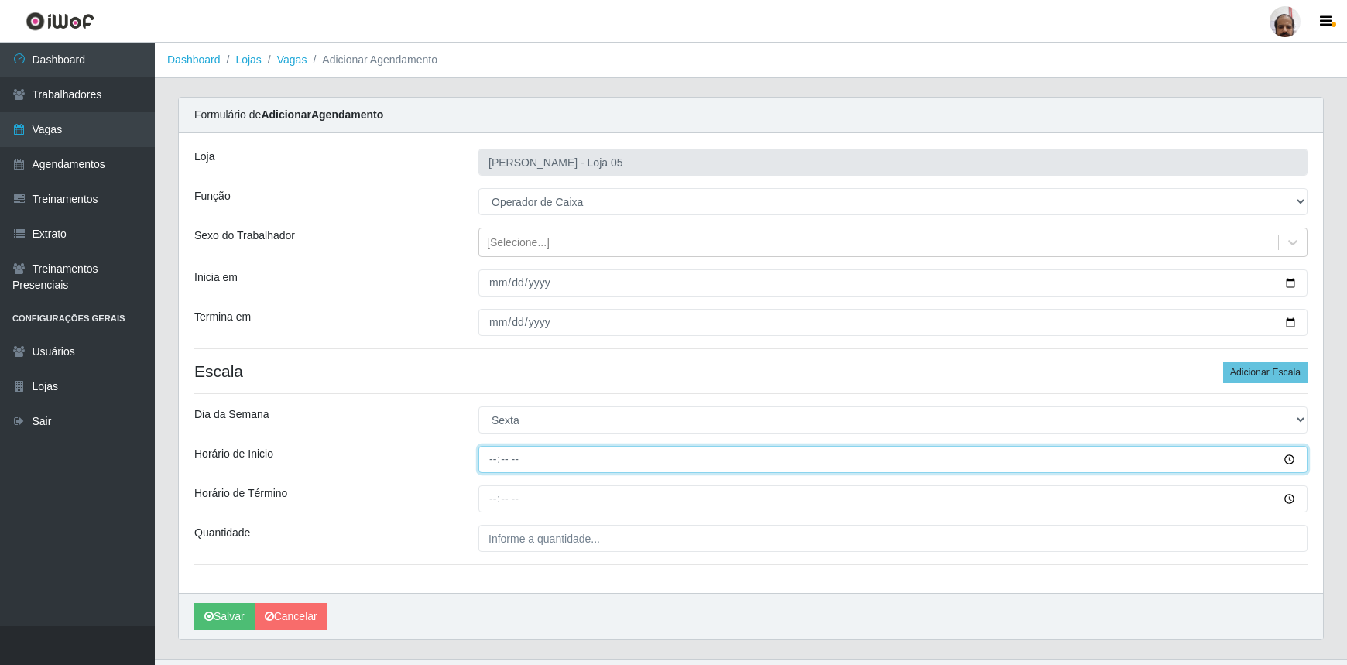
click at [496, 464] on input "Horário de Inicio" at bounding box center [892, 459] width 829 height 27
type input "16:20"
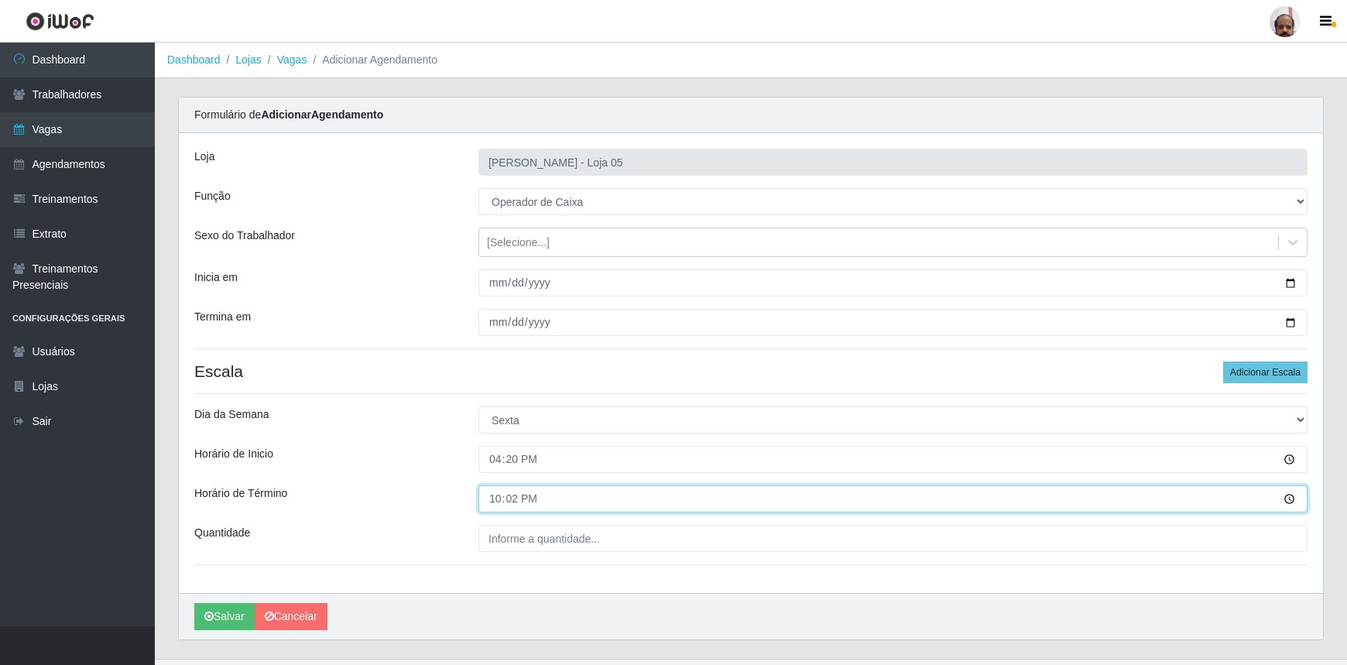
type input "22:20"
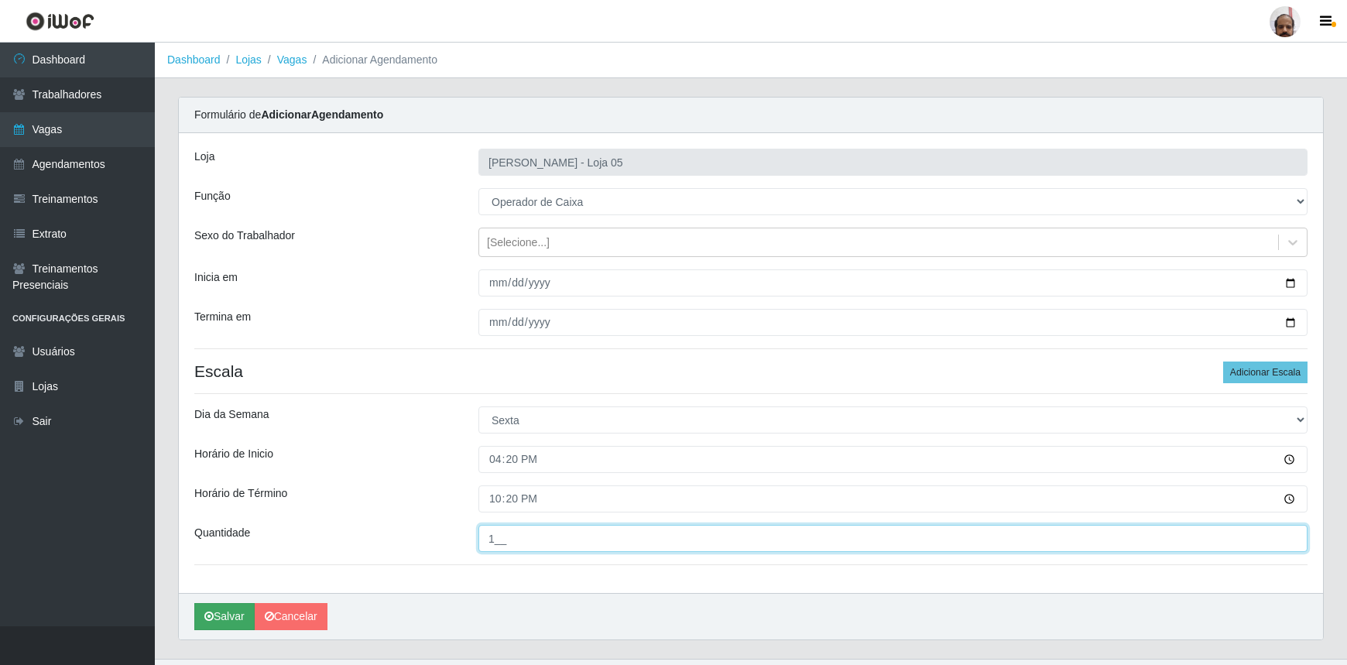
type input "1__"
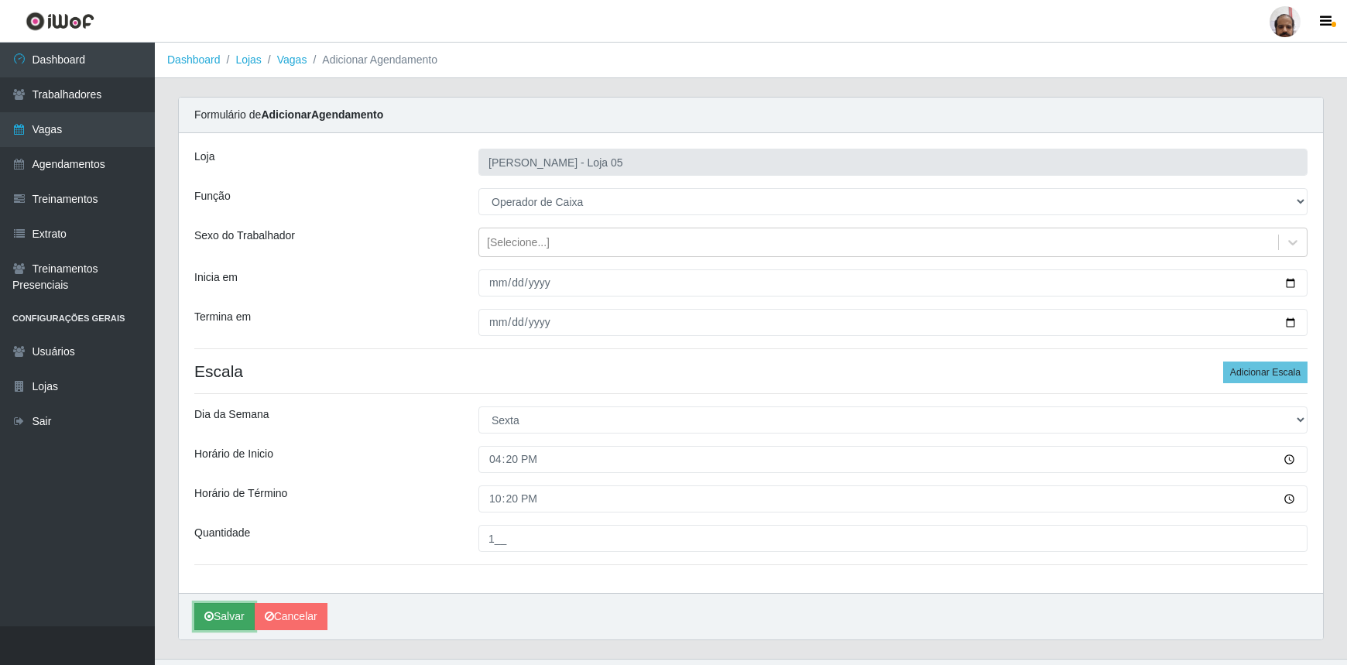
click at [210, 627] on button "Salvar" at bounding box center [224, 616] width 60 height 27
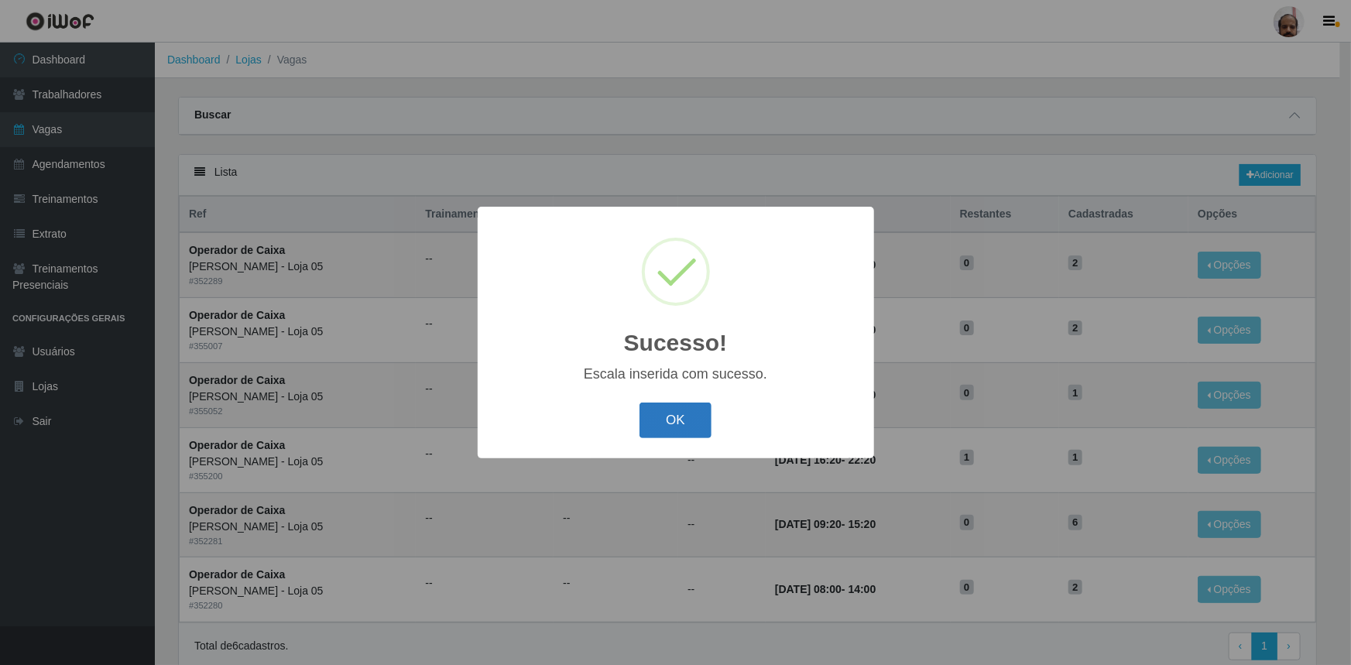
click at [681, 427] on button "OK" at bounding box center [676, 421] width 72 height 36
